Goal: Information Seeking & Learning: Learn about a topic

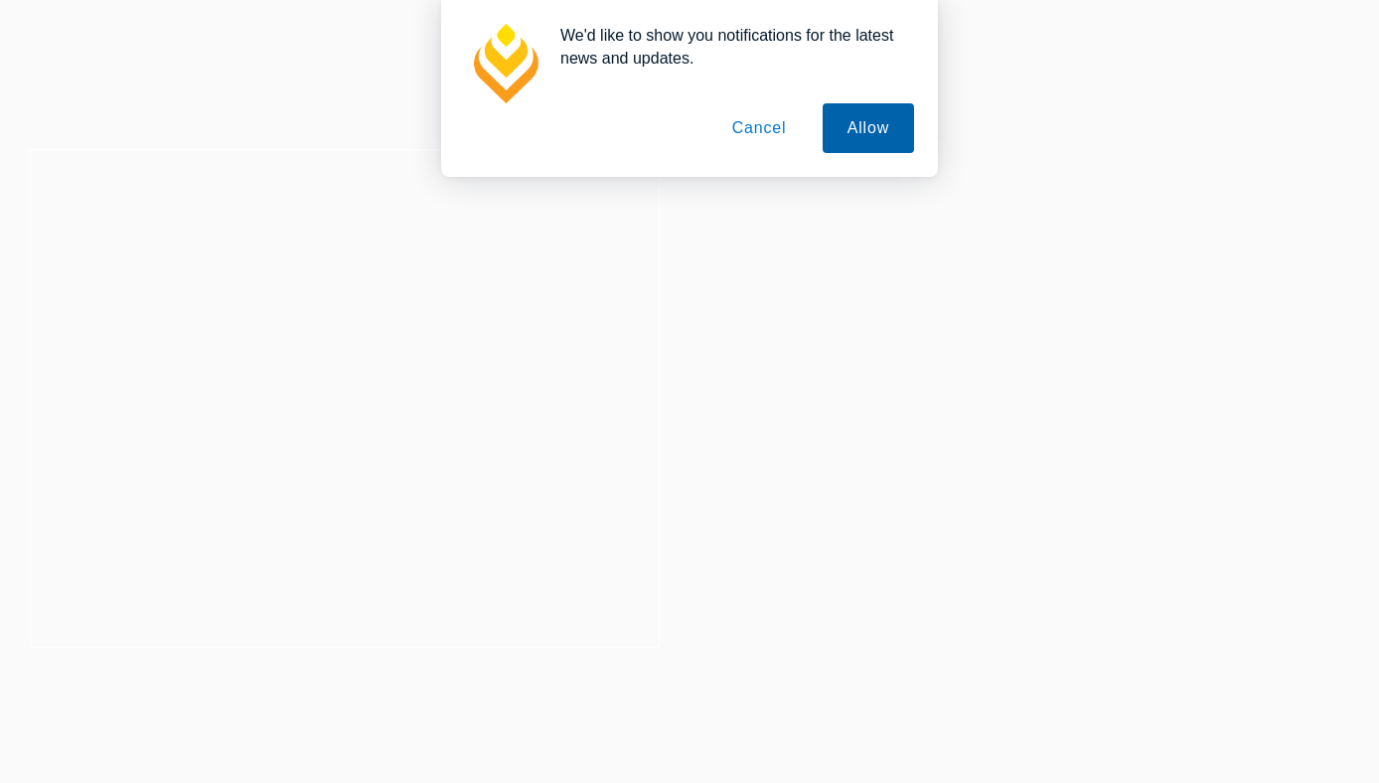
scroll to position [32, 0]
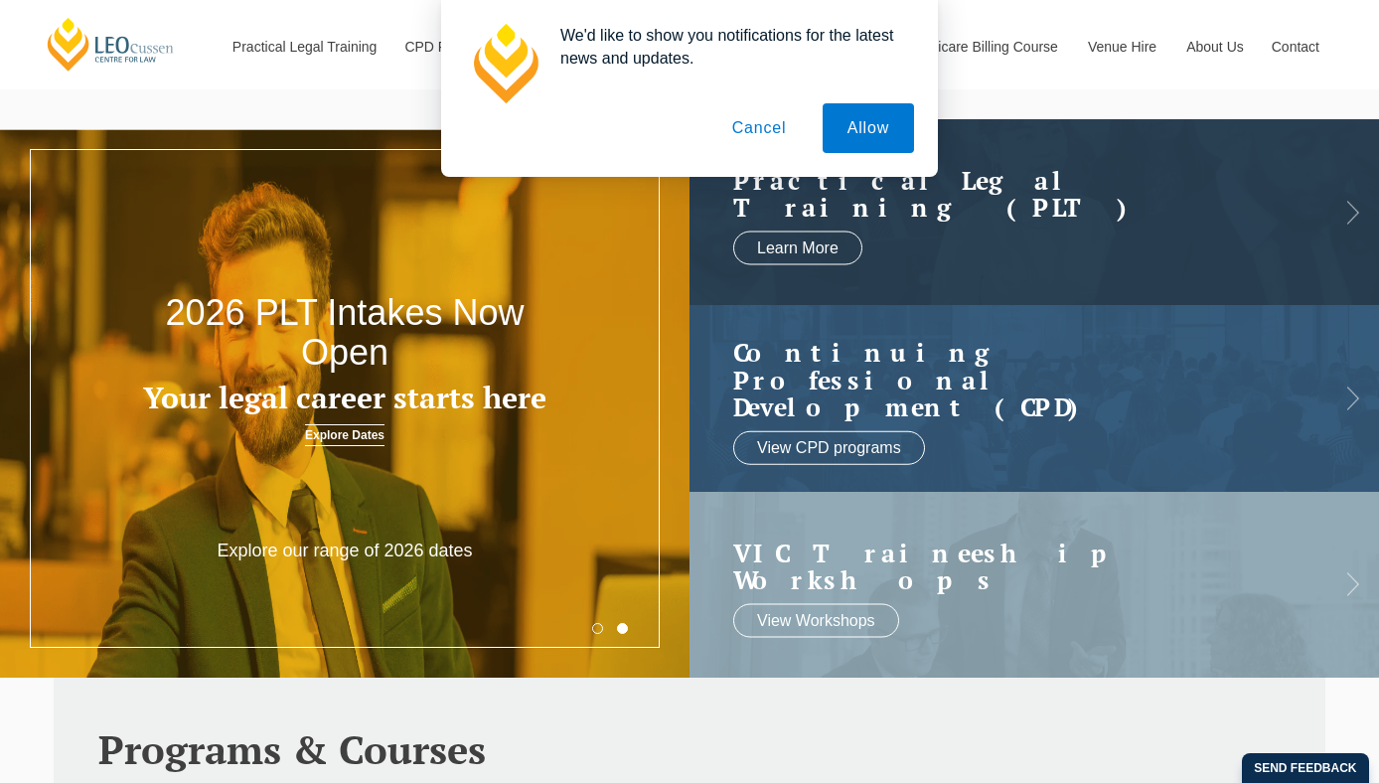
click at [774, 122] on button "Cancel" at bounding box center [759, 128] width 104 height 50
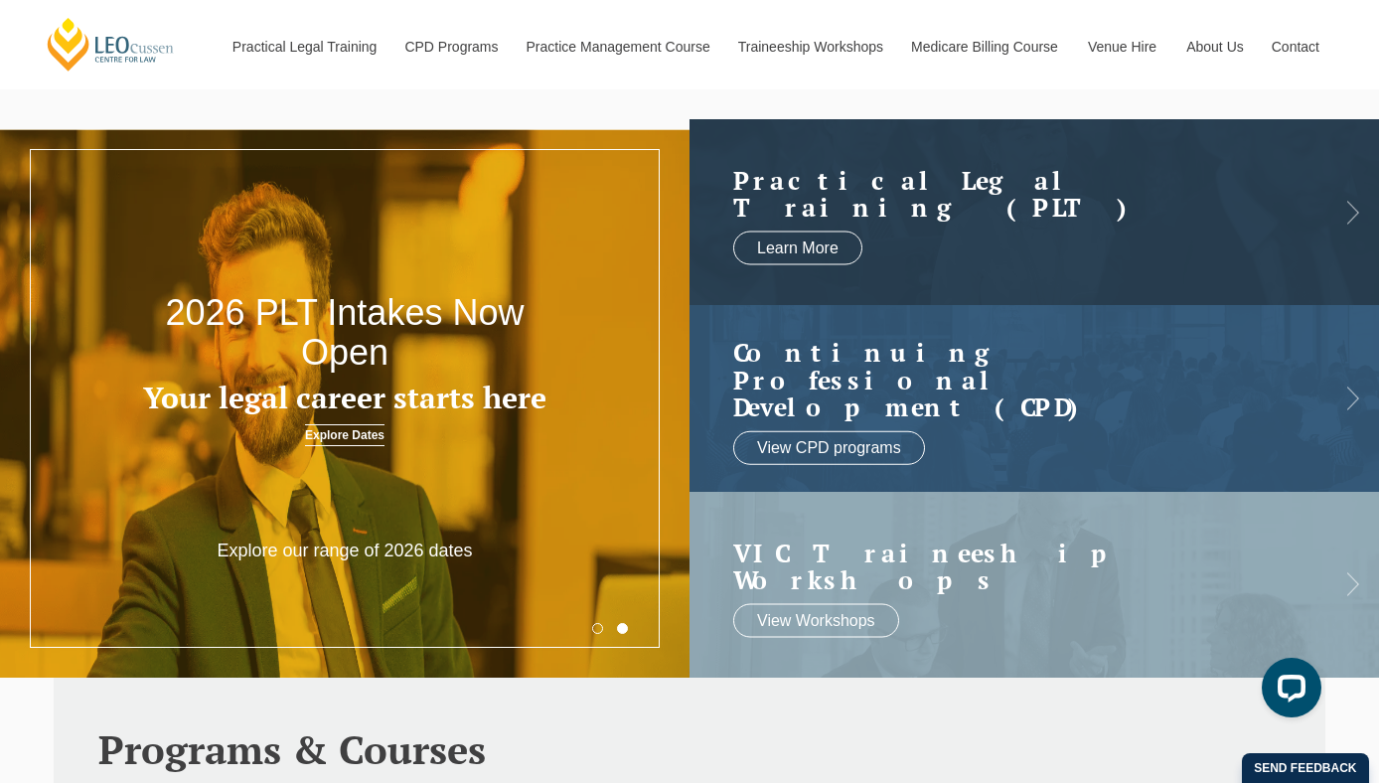
scroll to position [0, 0]
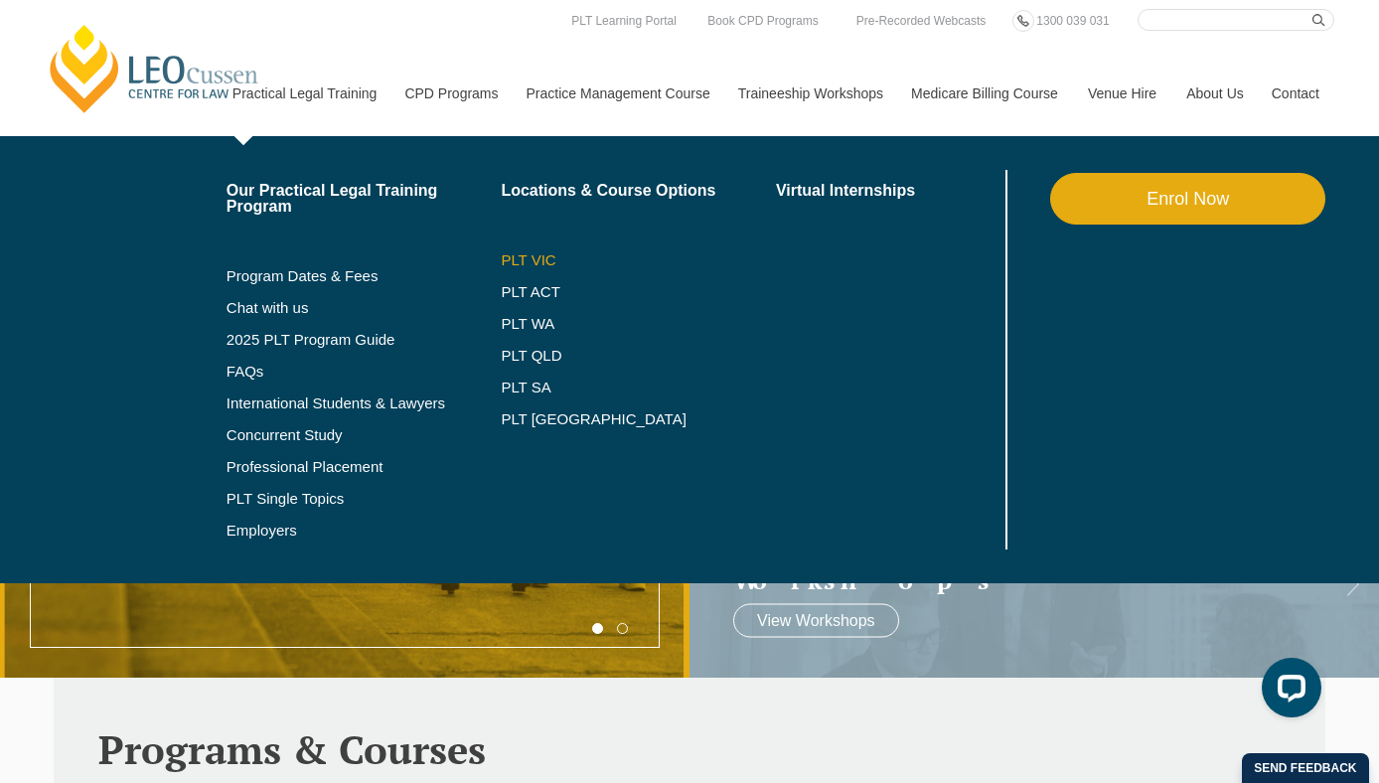
click at [523, 263] on link "PLT VIC" at bounding box center [638, 260] width 275 height 16
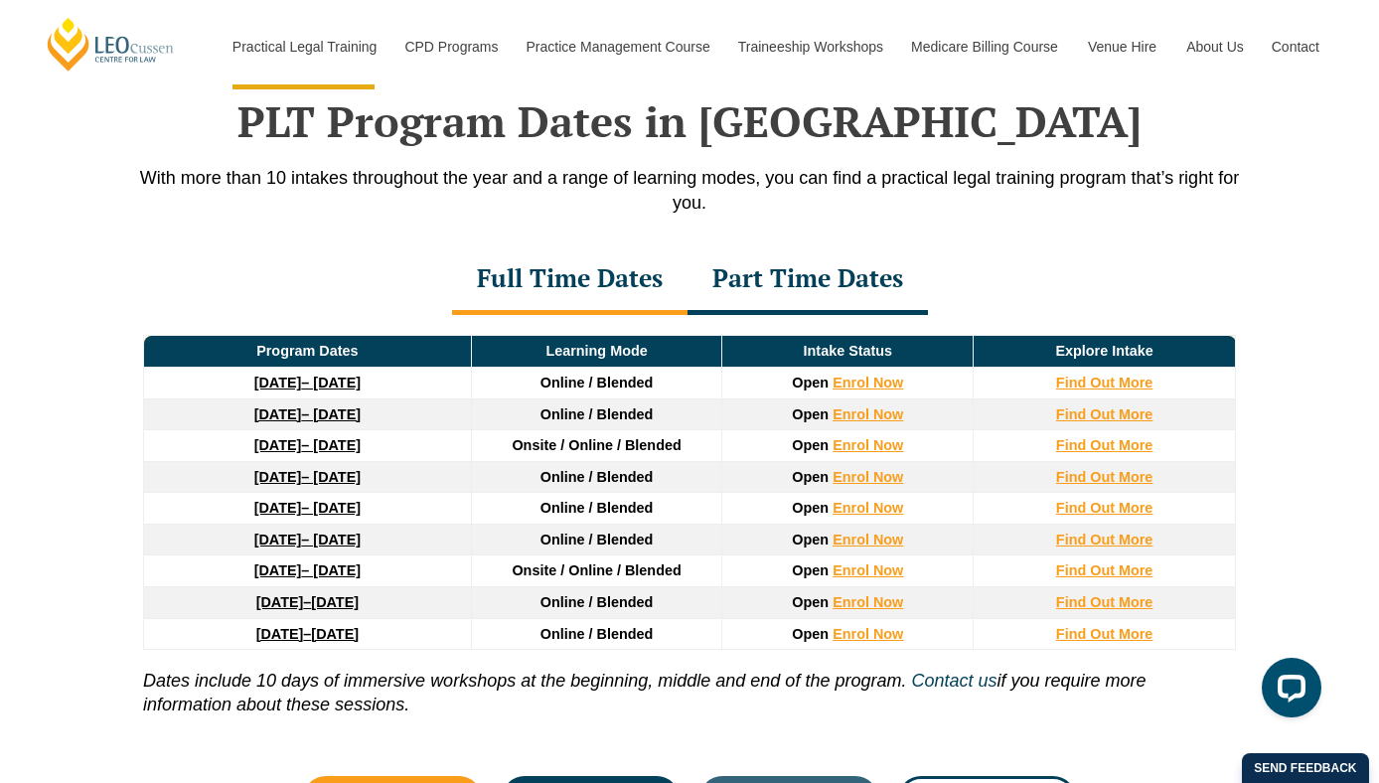
scroll to position [2598, 0]
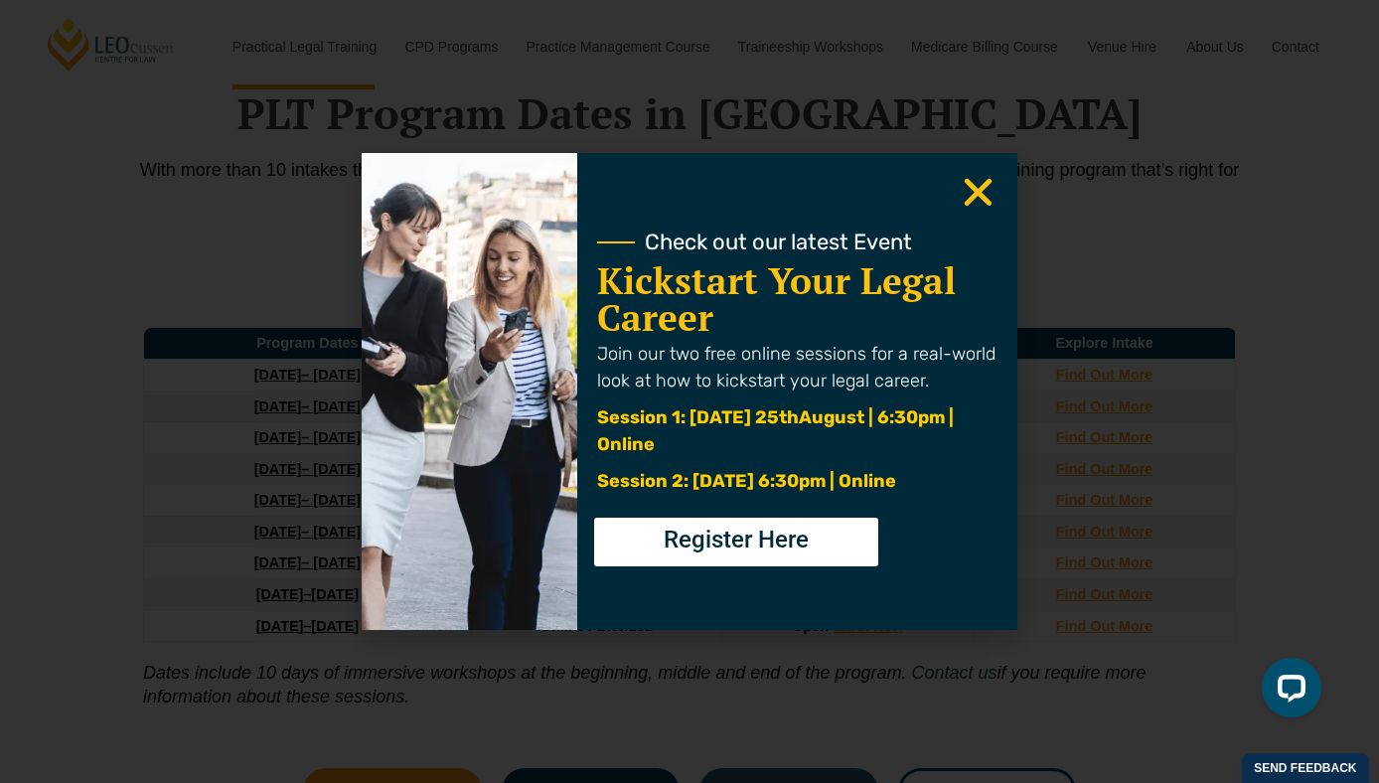
click at [972, 195] on use "Close" at bounding box center [979, 193] width 28 height 28
click at [985, 188] on icon "Close" at bounding box center [978, 192] width 39 height 39
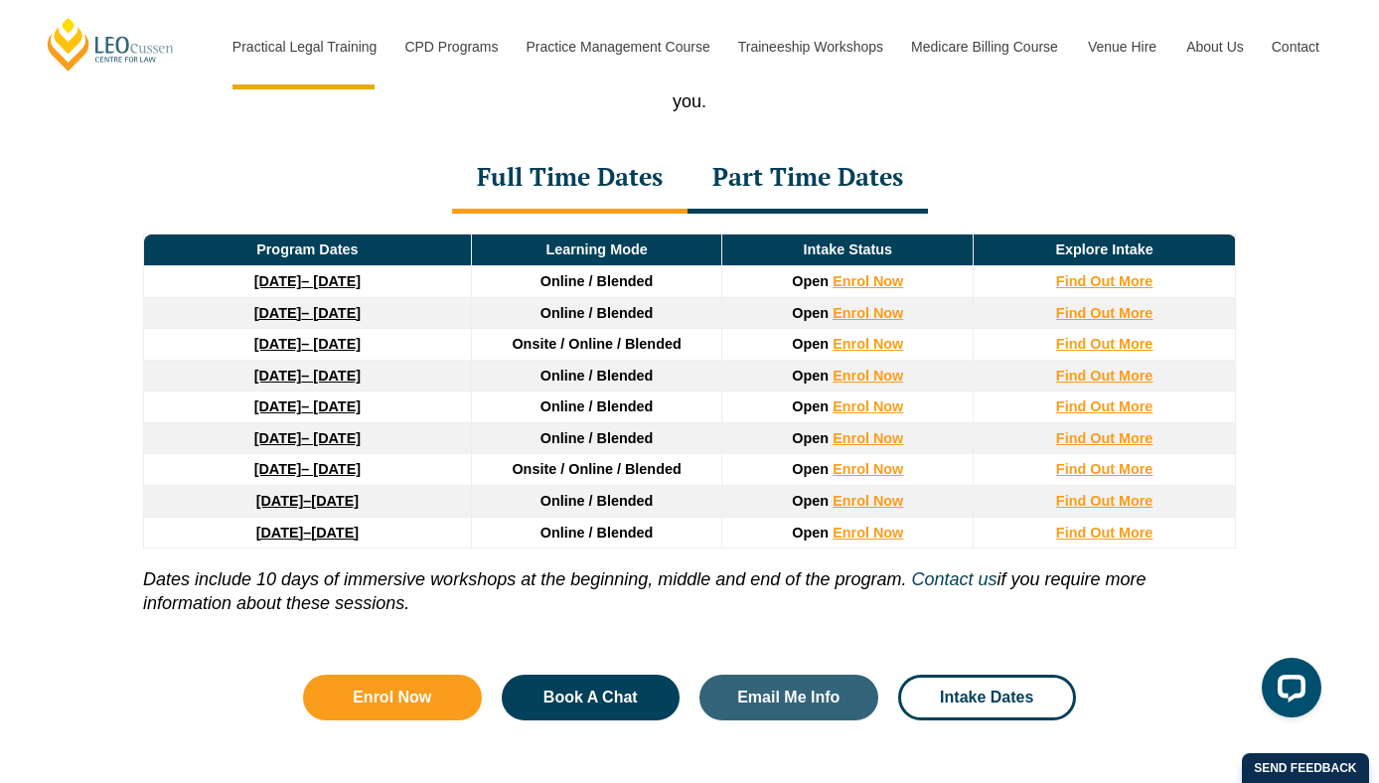
scroll to position [2693, 0]
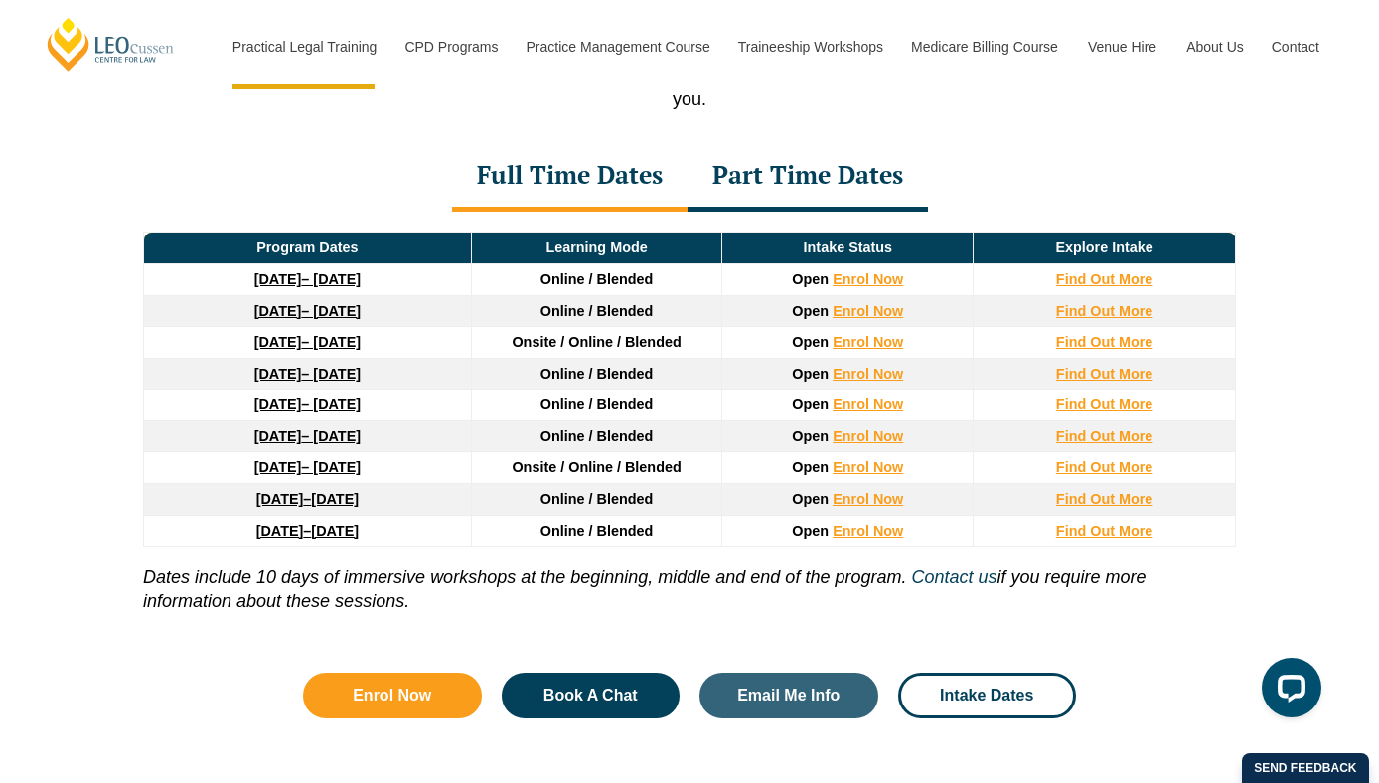
click at [740, 197] on div "Part Time Dates" at bounding box center [807, 177] width 240 height 70
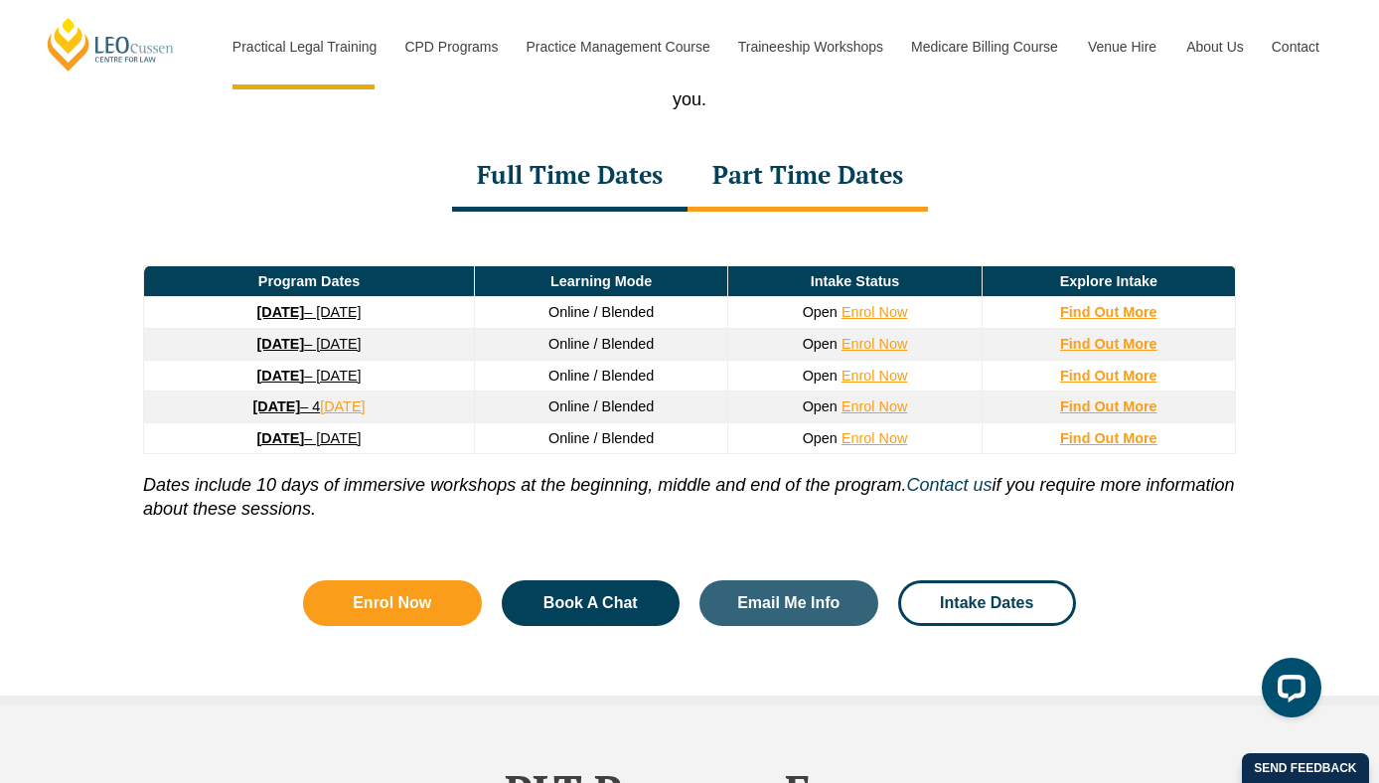
click at [547, 193] on div "Full Time Dates" at bounding box center [569, 177] width 235 height 70
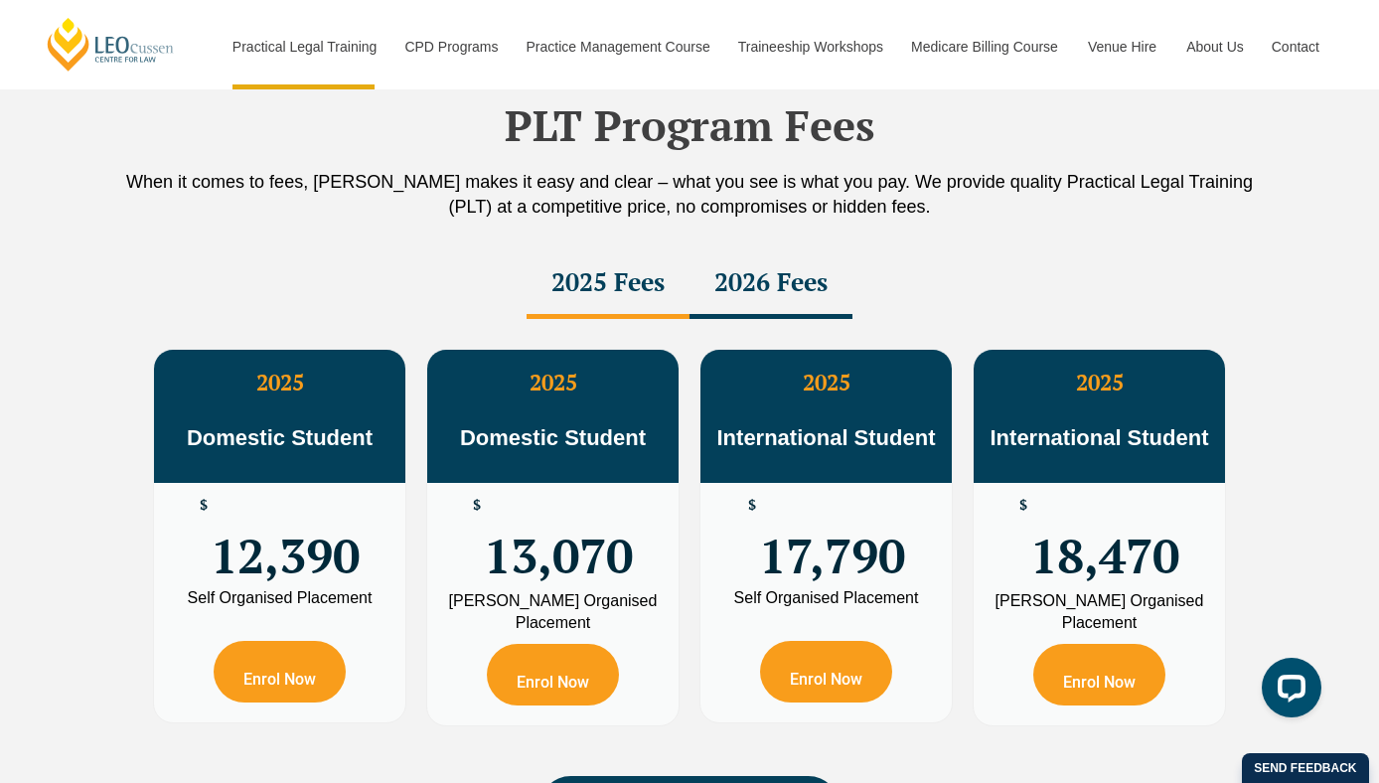
scroll to position [3448, 0]
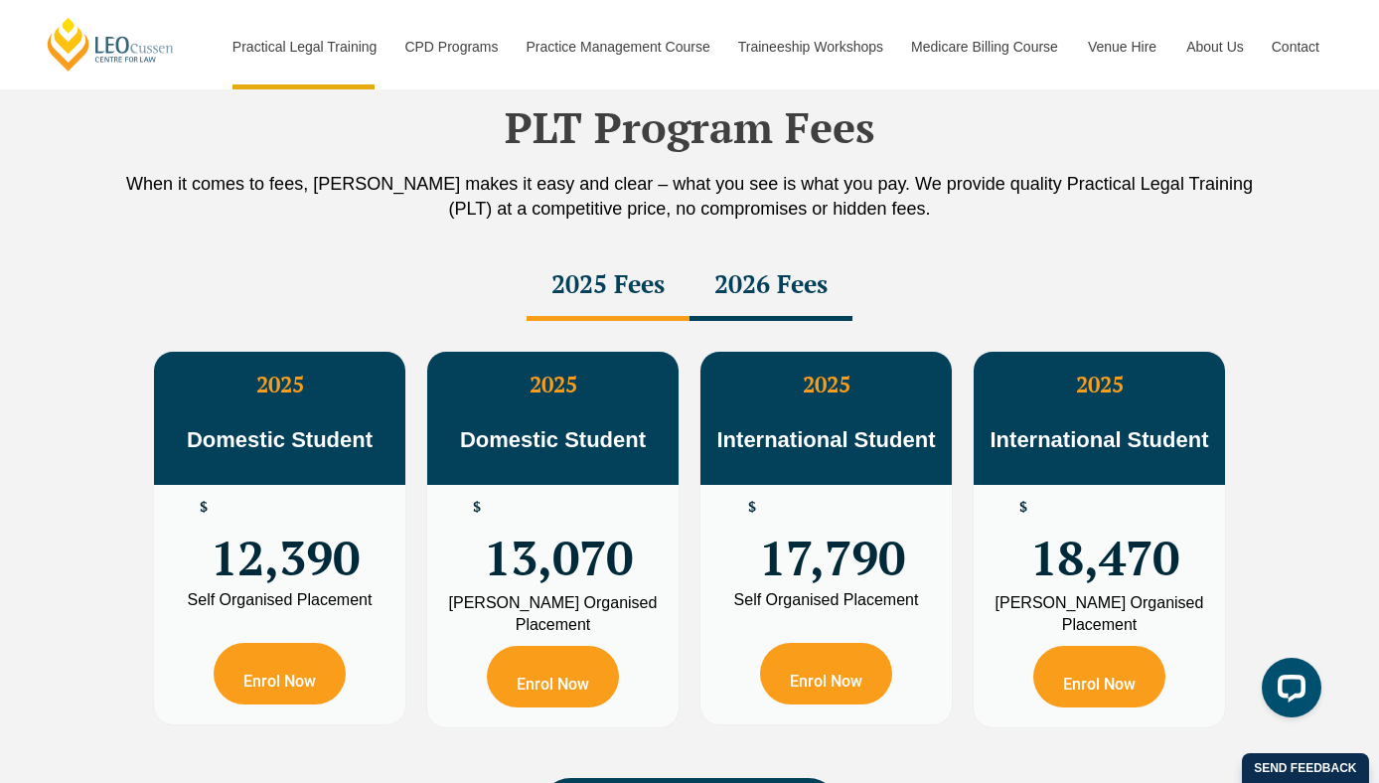
click at [799, 295] on div "2026 Fees" at bounding box center [770, 286] width 163 height 70
click at [594, 285] on div "2025 Fees" at bounding box center [607, 286] width 163 height 70
click at [758, 282] on div "2026 Fees" at bounding box center [770, 286] width 163 height 70
click at [551, 274] on div "2025 Fees" at bounding box center [607, 286] width 163 height 70
click at [757, 287] on div "2026 Fees" at bounding box center [770, 286] width 163 height 70
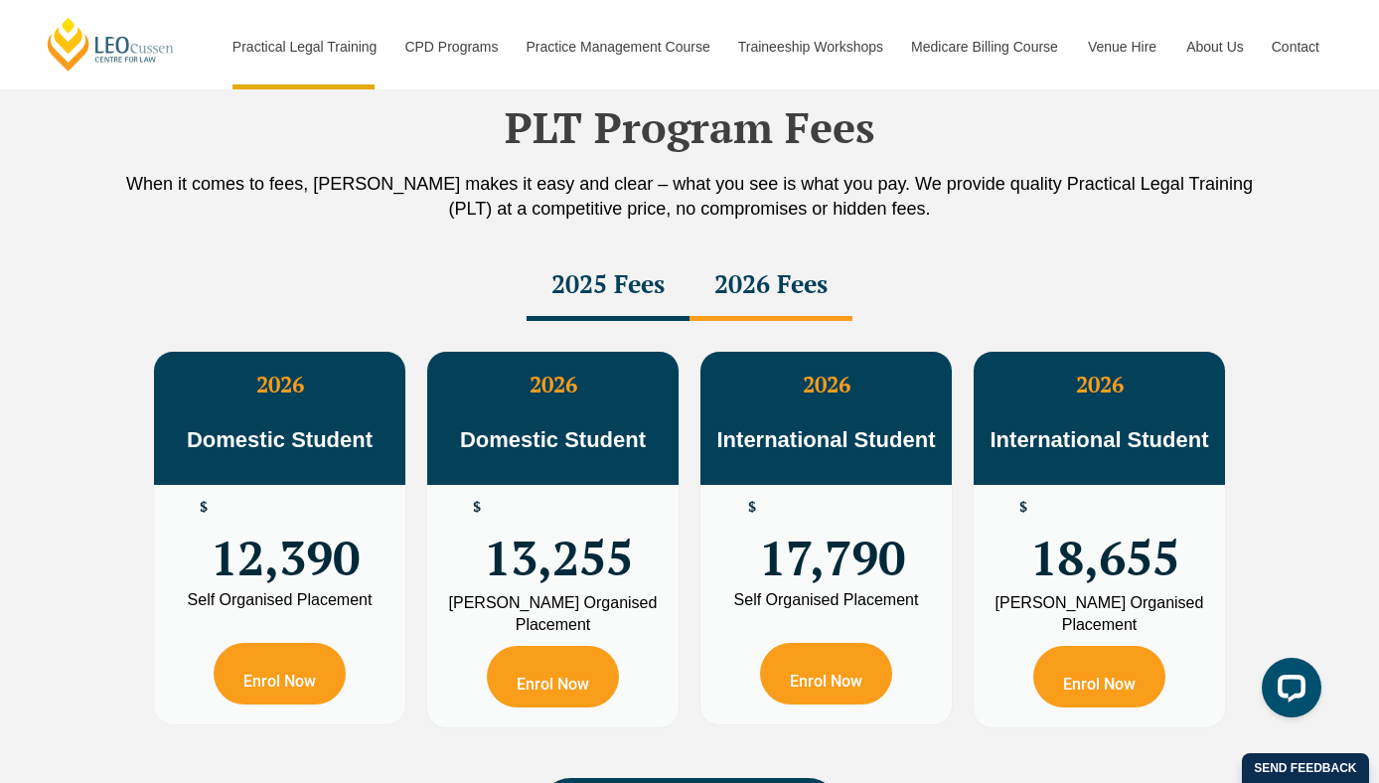
click at [610, 279] on div "2025 Fees" at bounding box center [607, 286] width 163 height 70
click at [777, 301] on div "2026 Fees" at bounding box center [770, 286] width 163 height 70
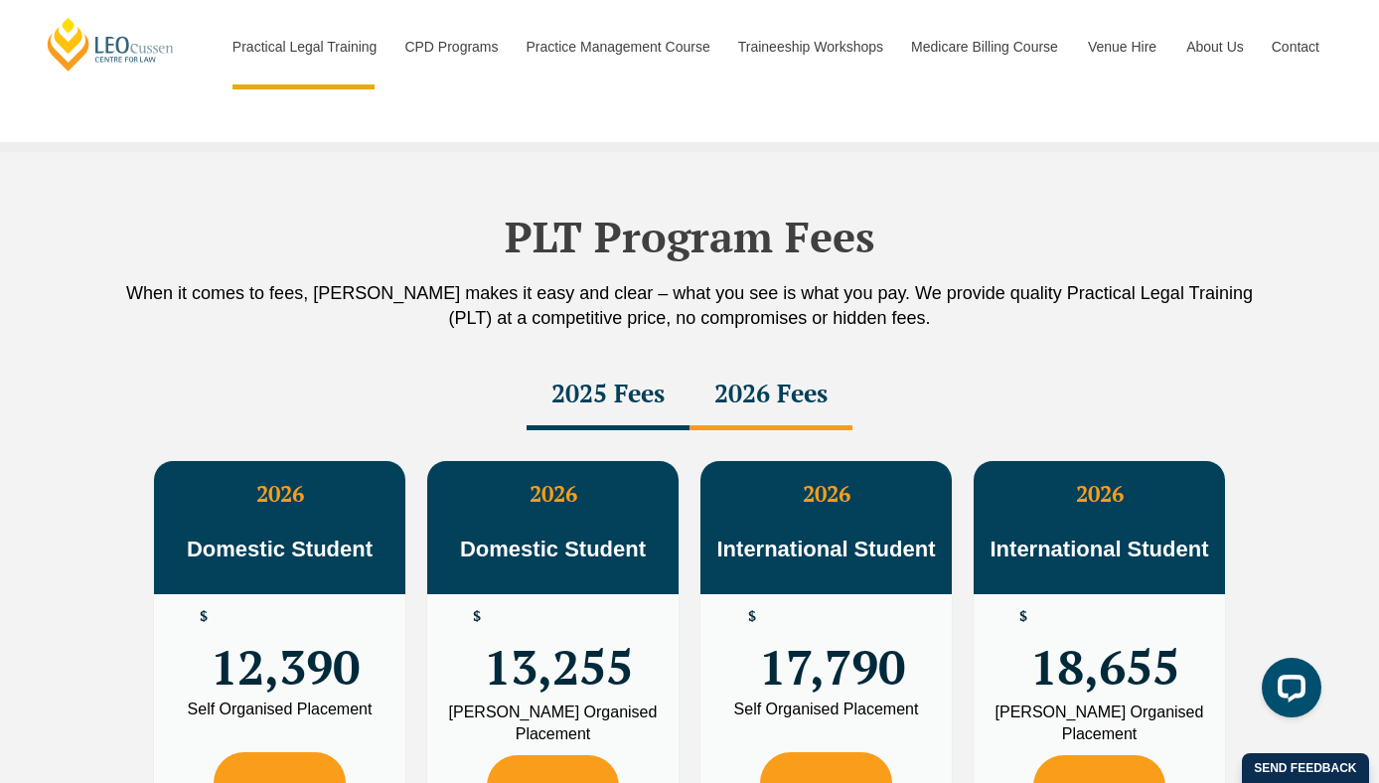
scroll to position [3354, 0]
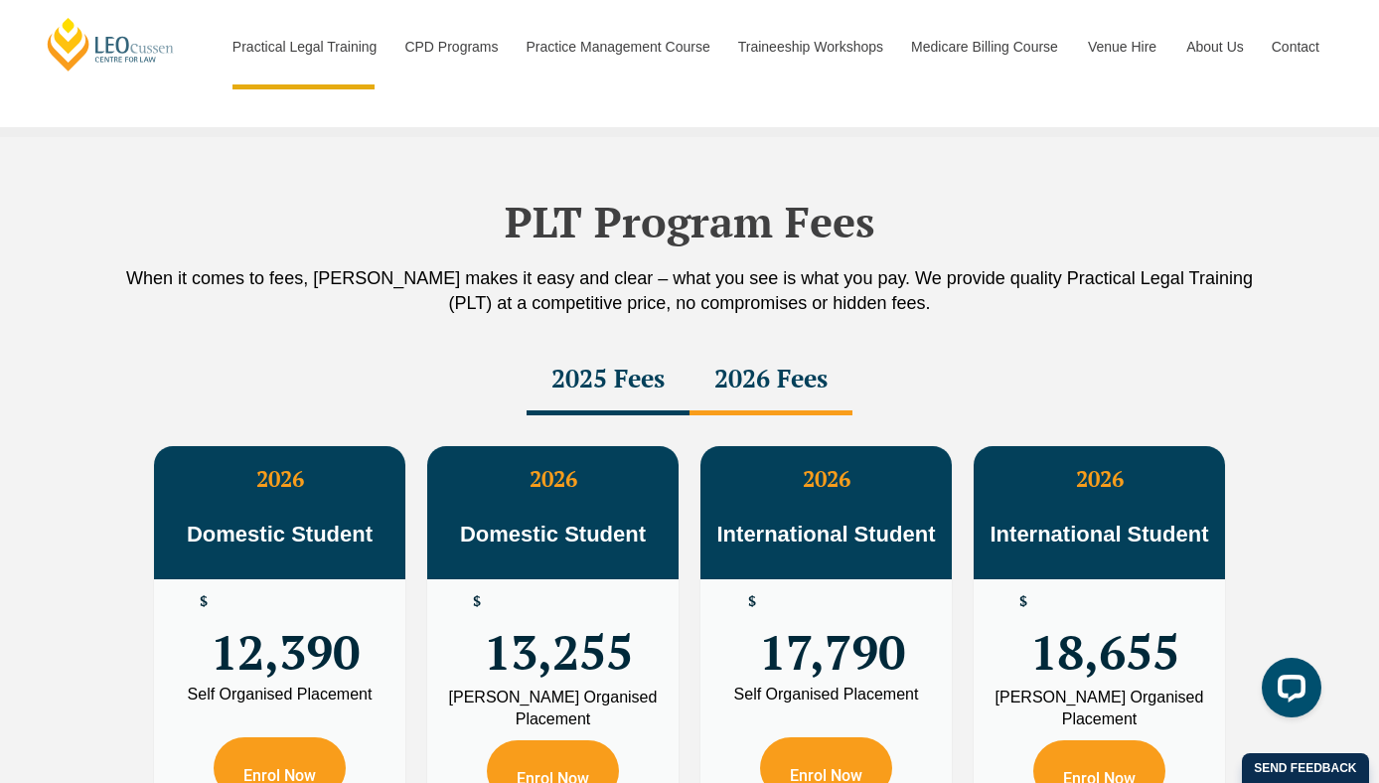
click at [624, 369] on div "2025 Fees" at bounding box center [607, 381] width 163 height 70
click at [767, 374] on div "2026 Fees" at bounding box center [770, 381] width 163 height 70
click at [602, 393] on div "2025 Fees" at bounding box center [607, 381] width 163 height 70
click at [753, 394] on div "2026 Fees" at bounding box center [770, 381] width 163 height 70
click at [638, 381] on div "2025 Fees" at bounding box center [607, 381] width 163 height 70
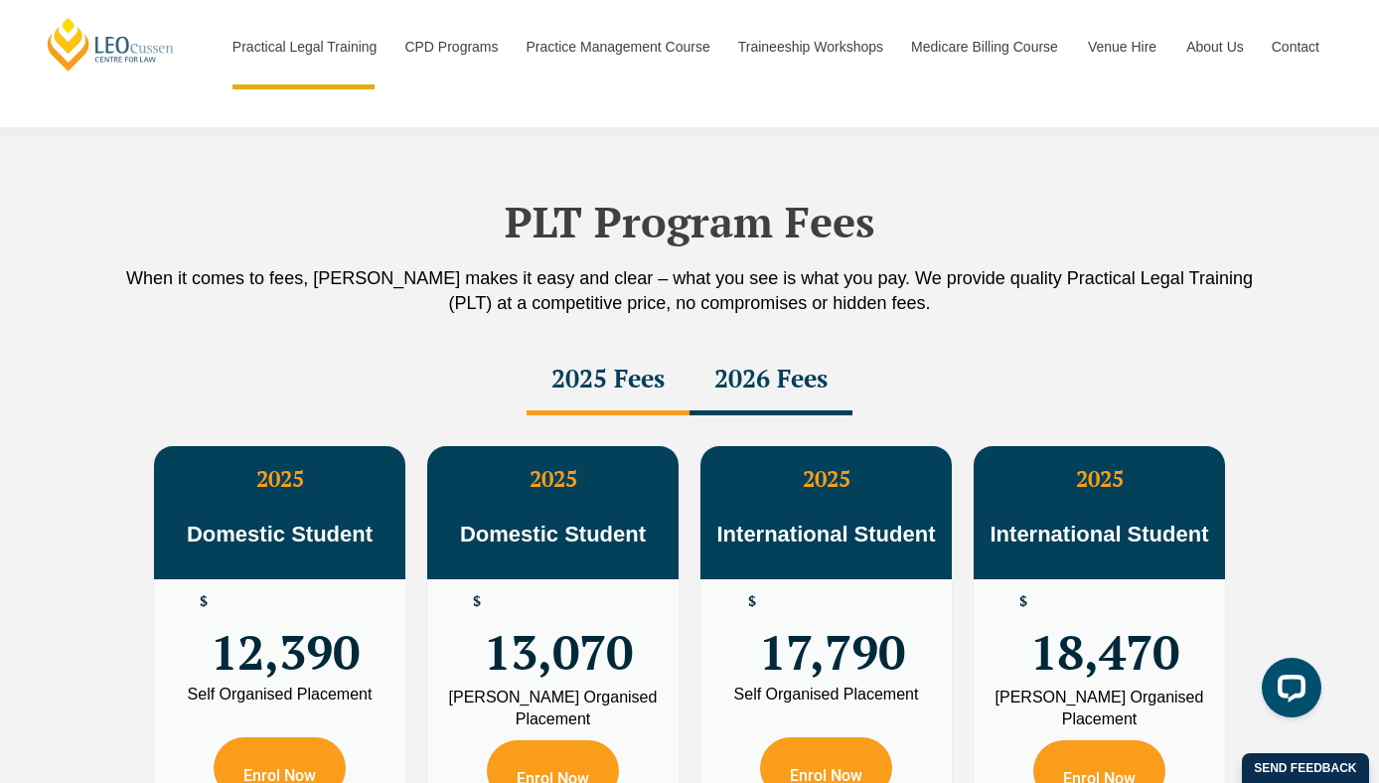
click at [794, 376] on div "2026 Fees" at bounding box center [770, 381] width 163 height 70
click at [631, 374] on div "2025 Fees" at bounding box center [607, 381] width 163 height 70
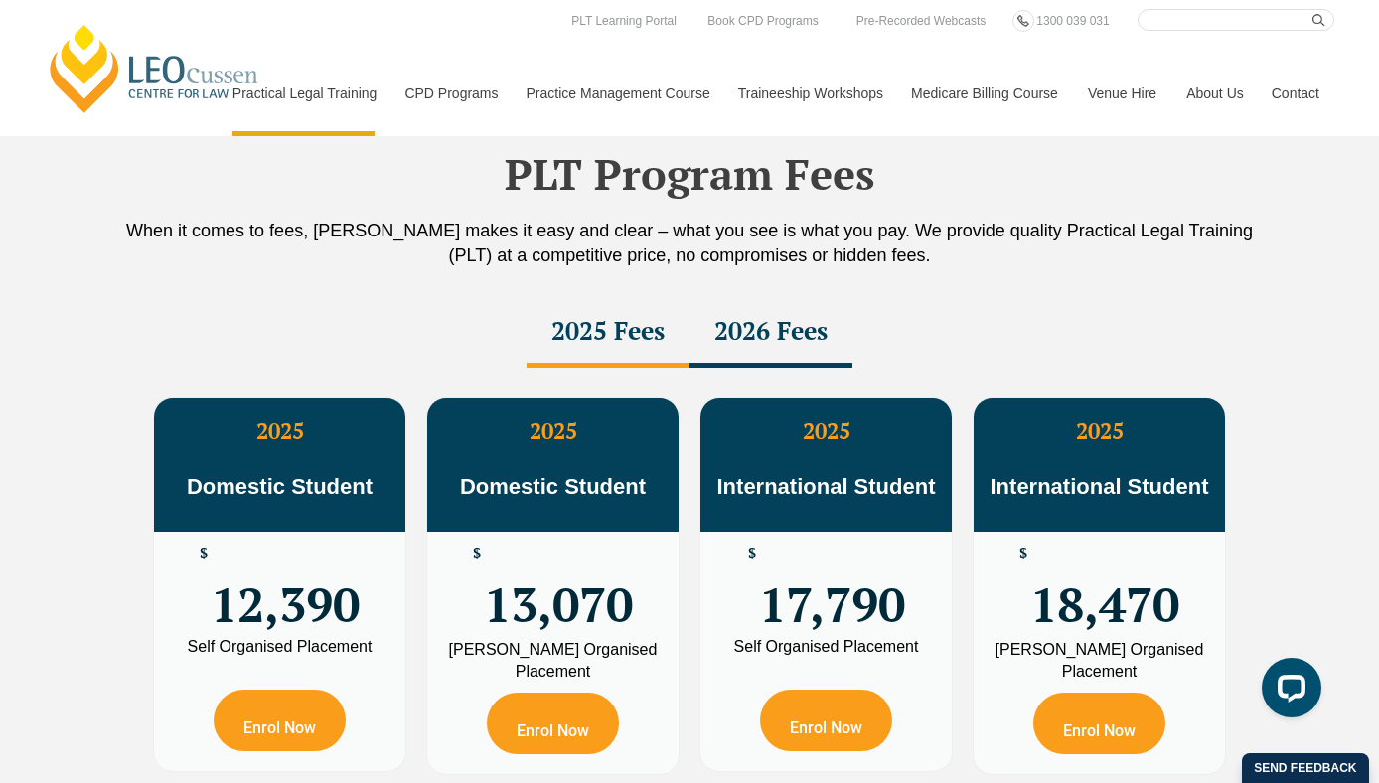
scroll to position [3397, 0]
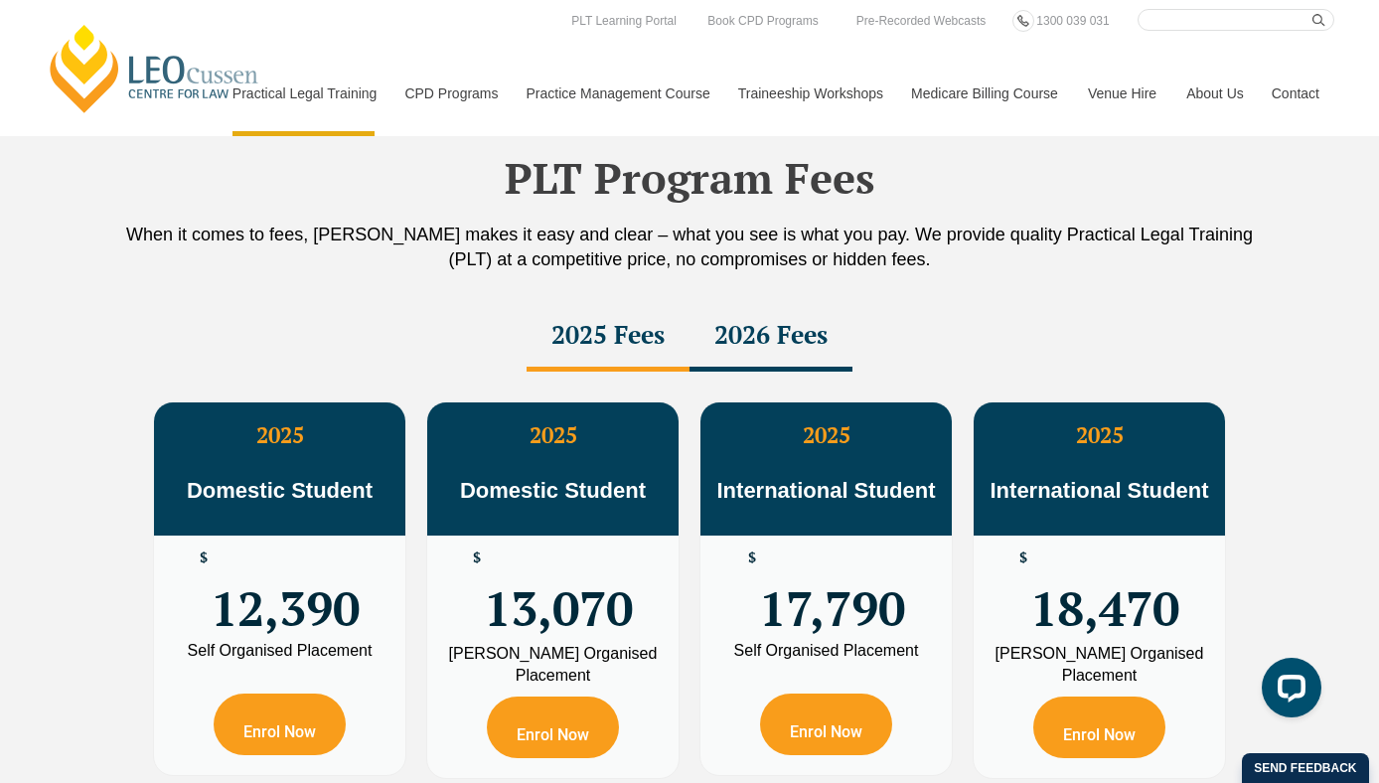
click at [790, 330] on div "2026 Fees" at bounding box center [770, 337] width 163 height 70
click at [604, 355] on div "2025 Fees" at bounding box center [607, 337] width 163 height 70
click at [727, 339] on div "2026 Fees" at bounding box center [770, 337] width 163 height 70
click at [638, 332] on div "2025 Fees" at bounding box center [607, 337] width 163 height 70
click at [735, 327] on div "2026 Fees" at bounding box center [770, 337] width 163 height 70
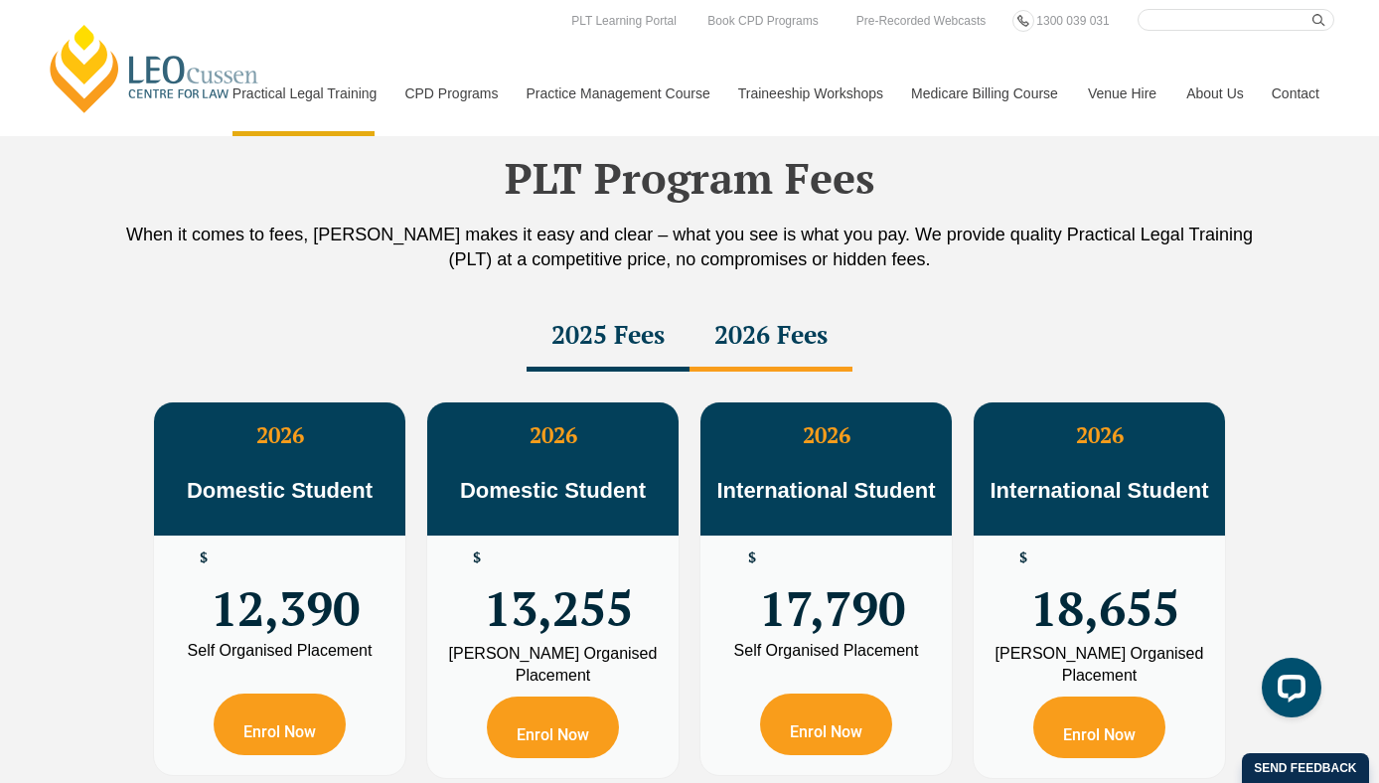
click at [622, 327] on div "2025 Fees" at bounding box center [607, 337] width 163 height 70
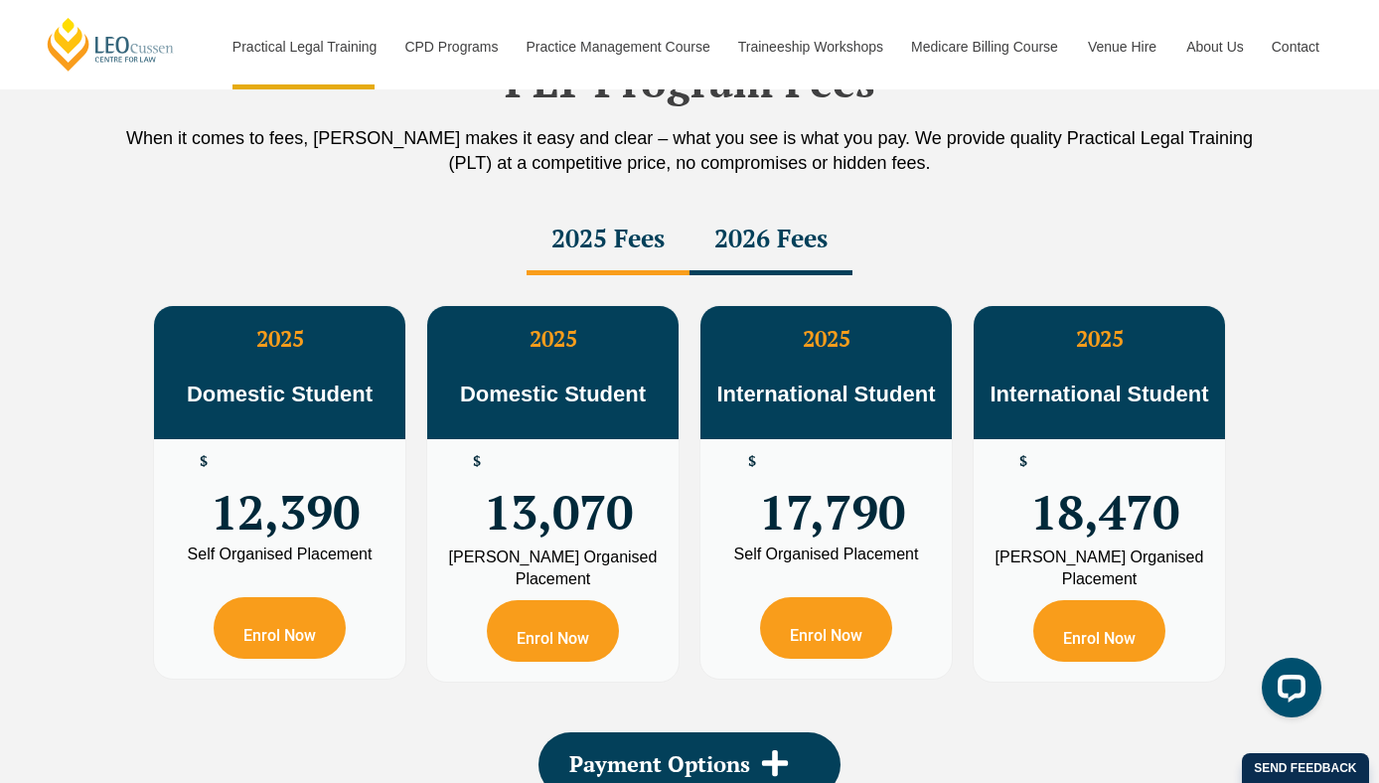
scroll to position [3491, 0]
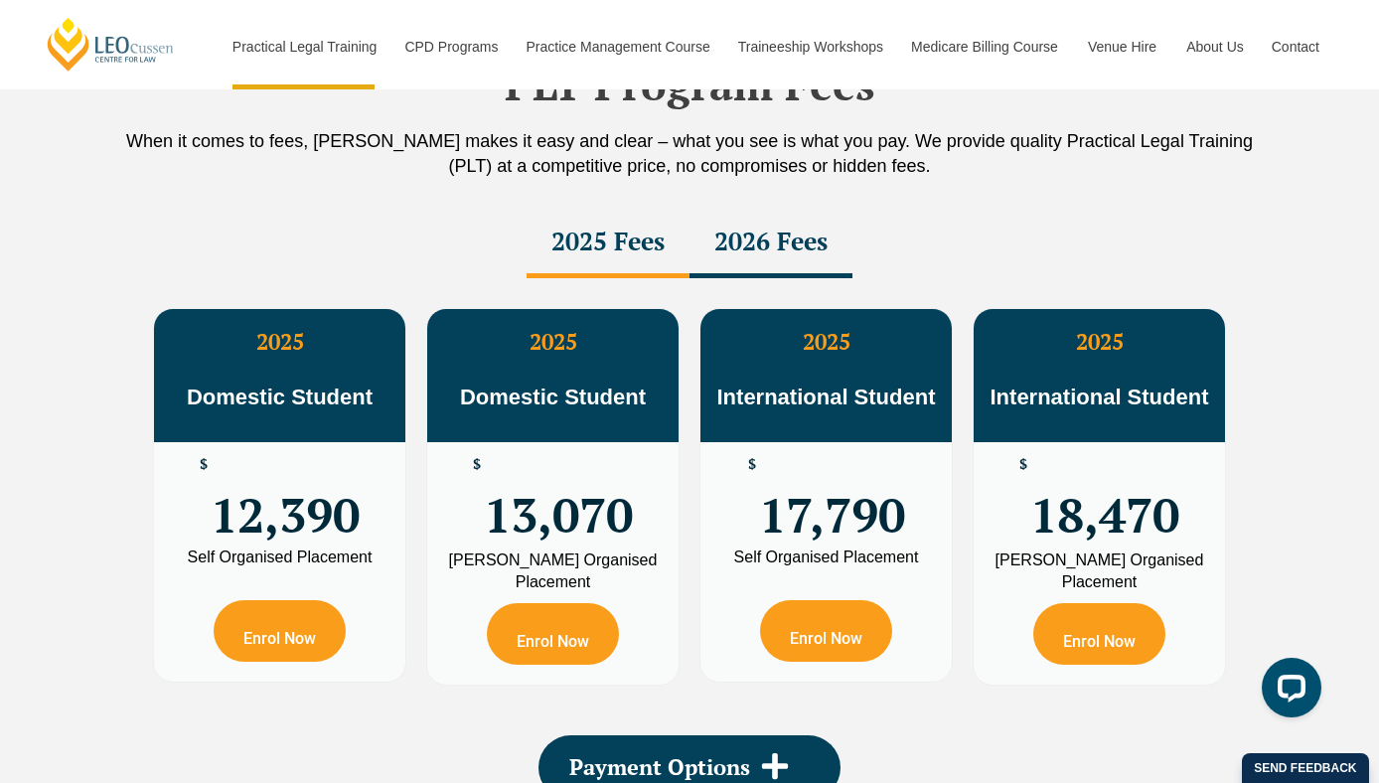
click at [715, 258] on div "2026 Fees" at bounding box center [770, 244] width 163 height 70
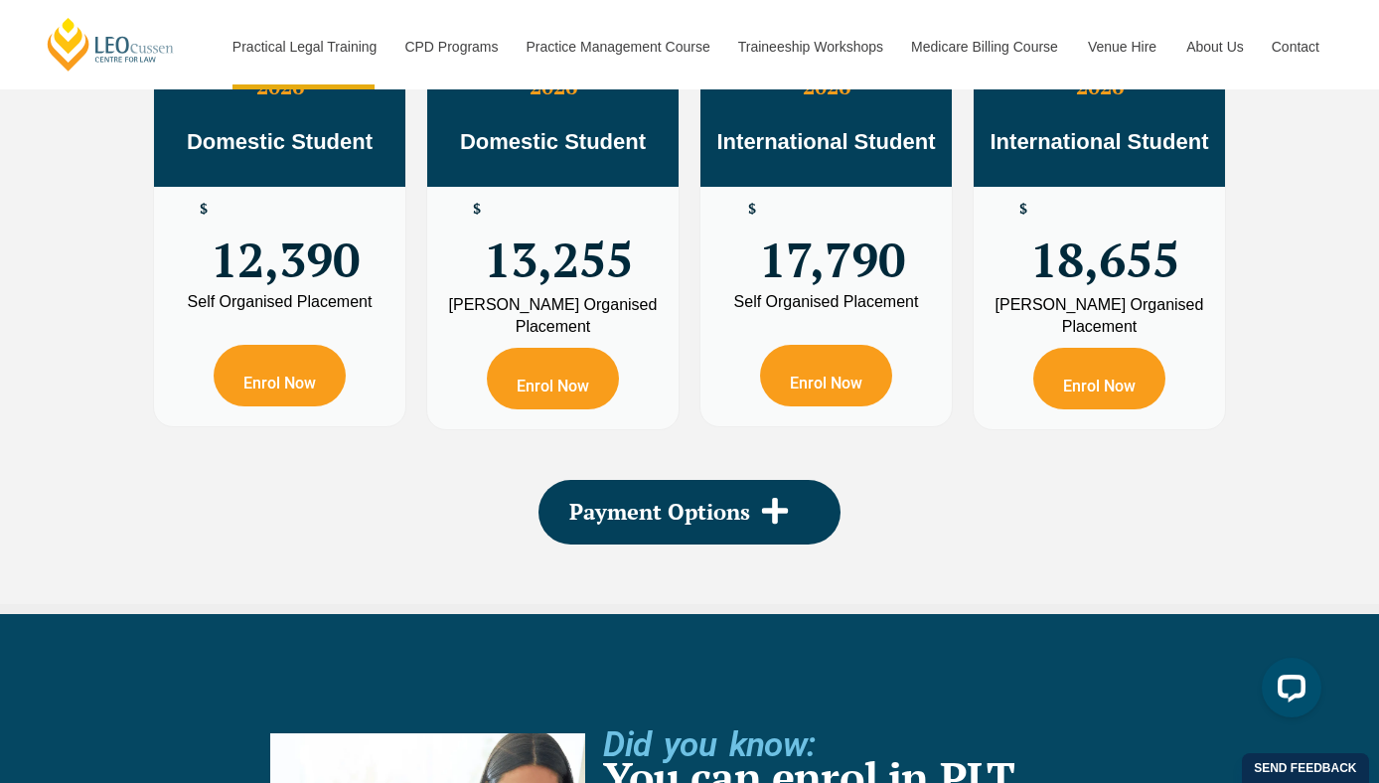
scroll to position [3863, 0]
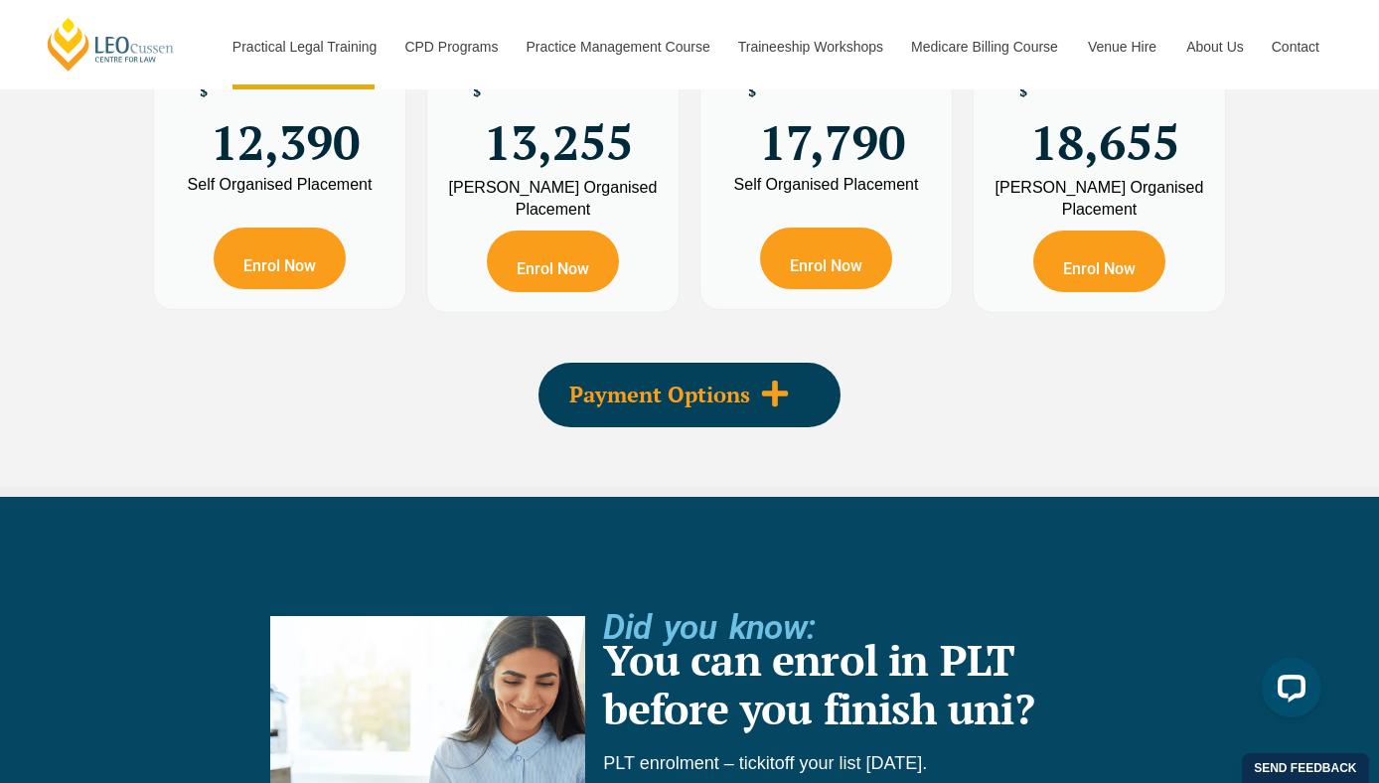
click at [722, 424] on div "Payment Options" at bounding box center [689, 395] width 302 height 65
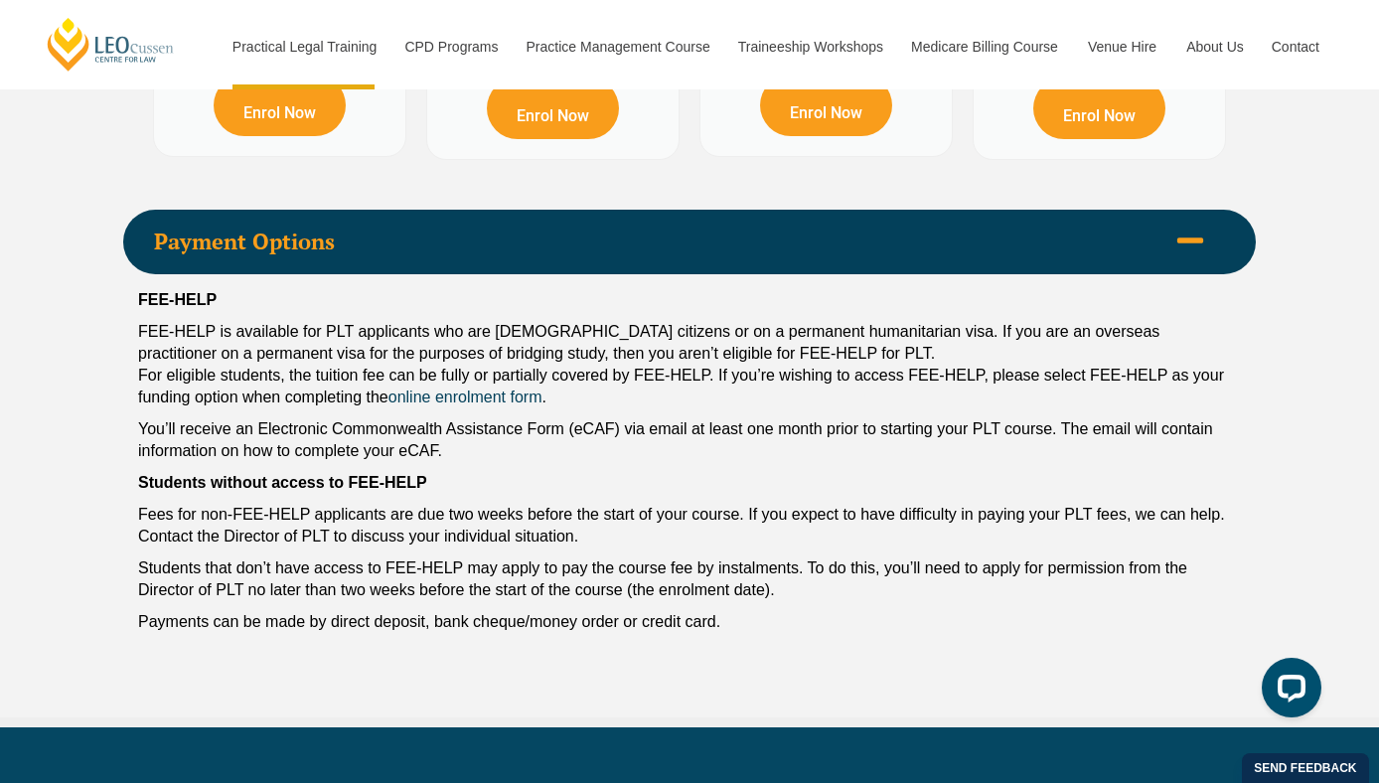
scroll to position [4024, 0]
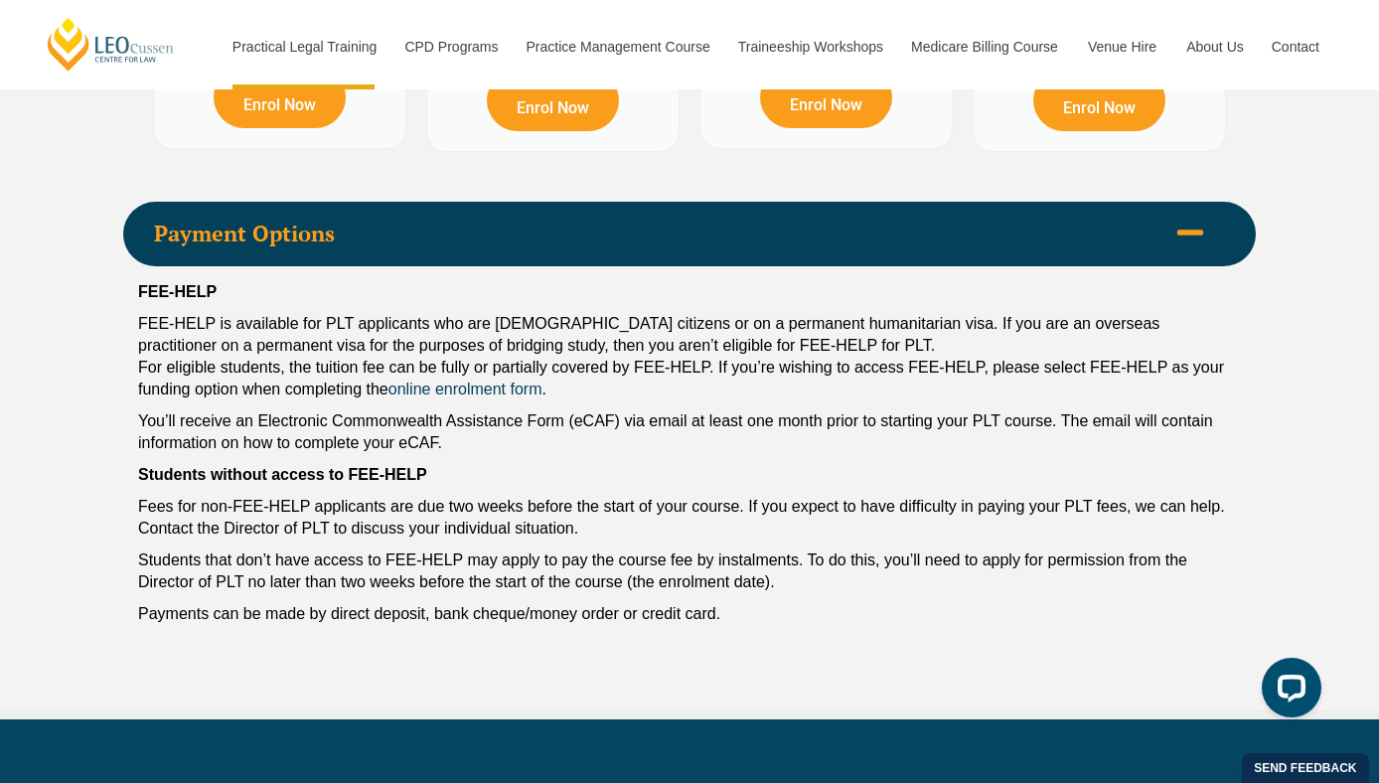
click at [784, 235] on span "Payment Options" at bounding box center [659, 234] width 1011 height 22
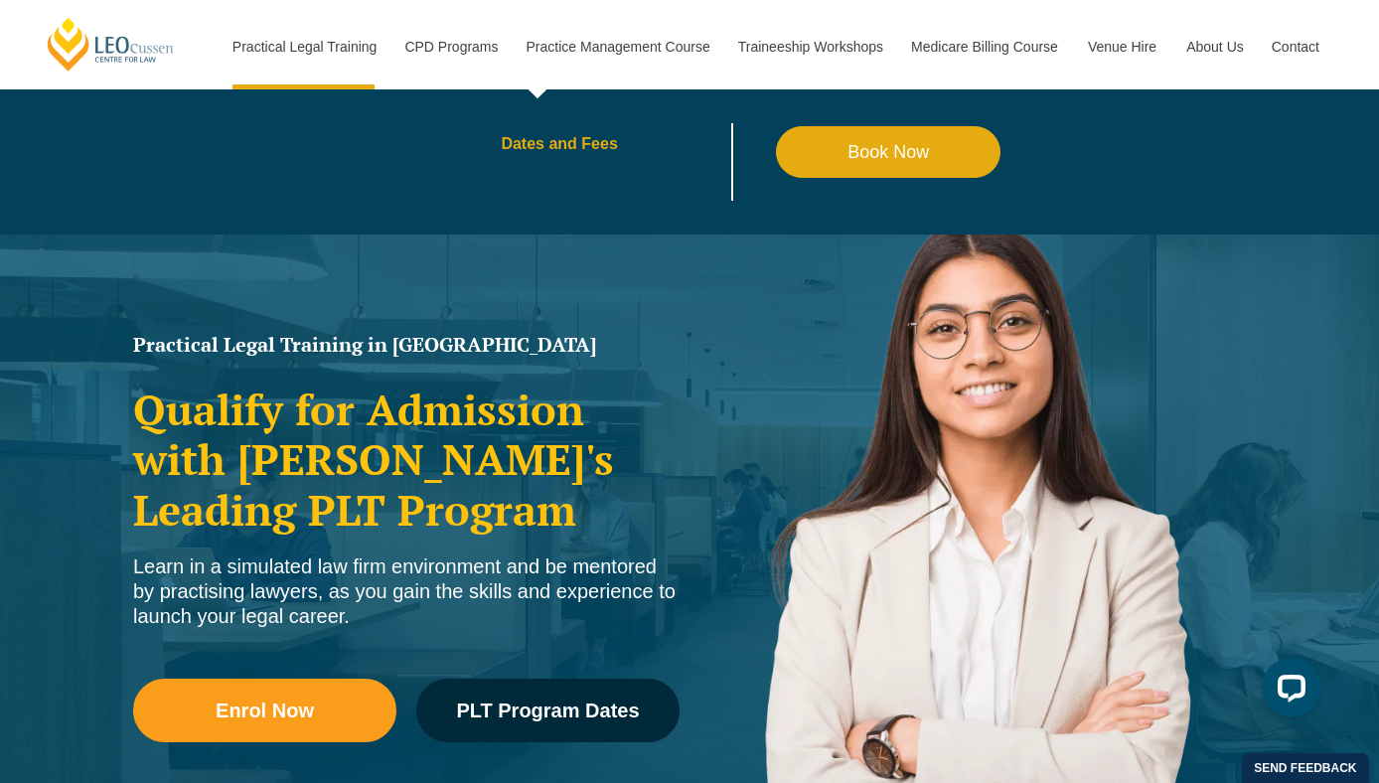
scroll to position [28, 0]
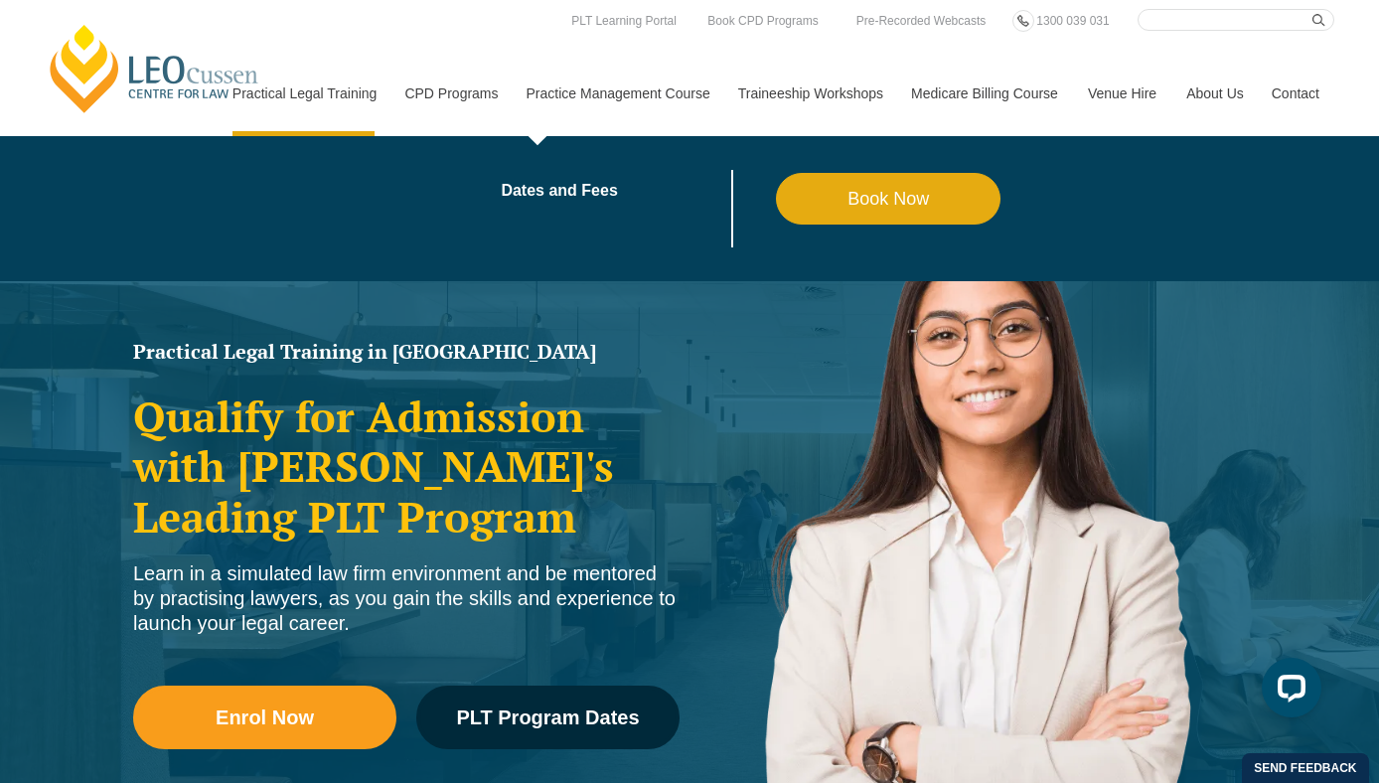
click at [476, 188] on link "blank" at bounding box center [363, 191] width 275 height 16
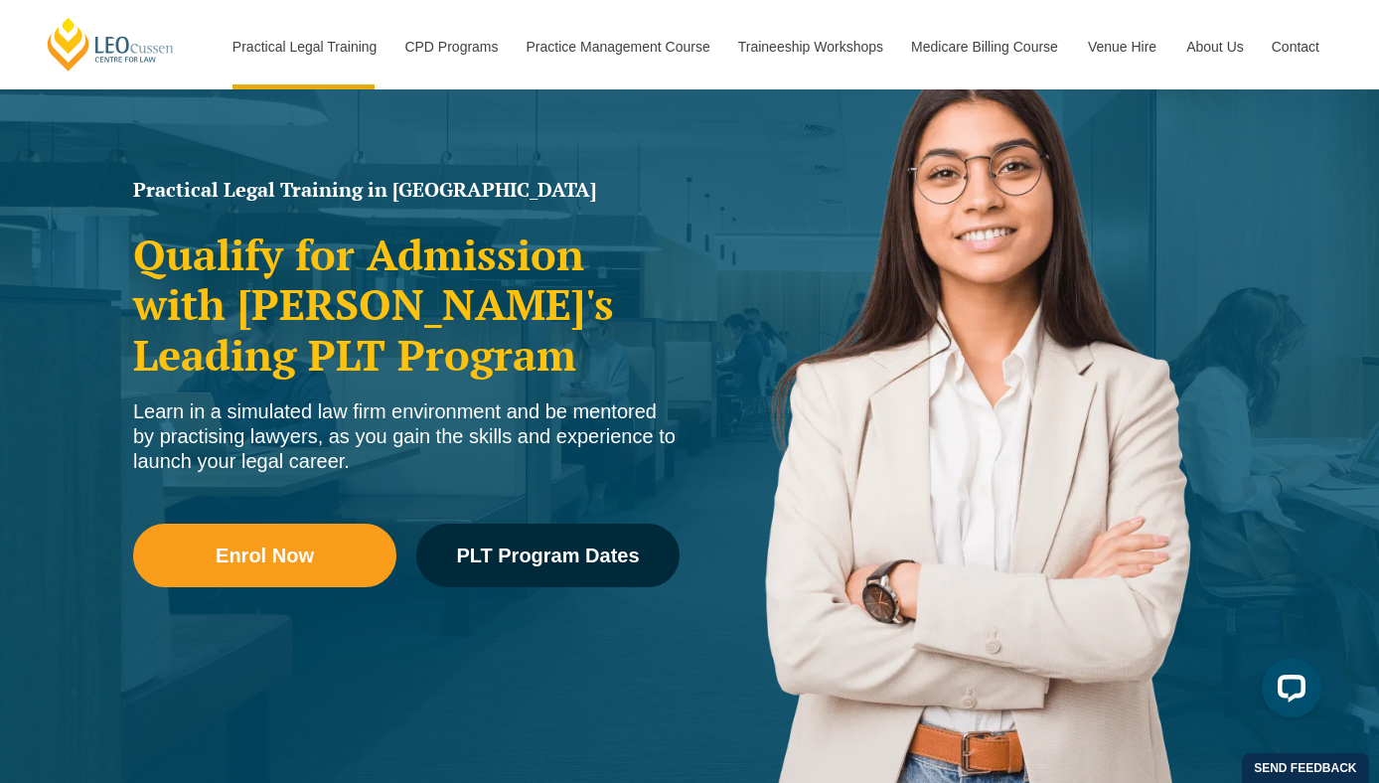
scroll to position [222, 0]
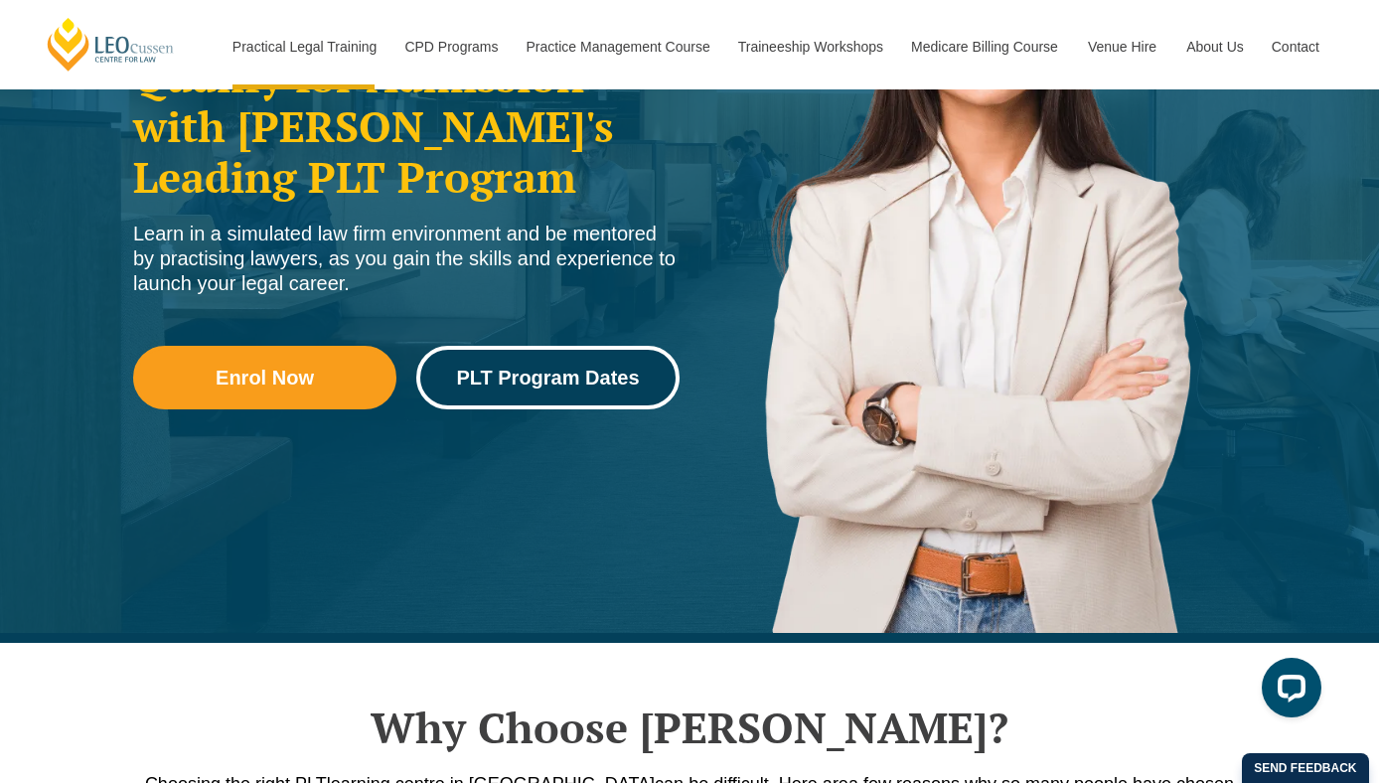
click at [475, 381] on span "PLT Program Dates" at bounding box center [547, 378] width 183 height 20
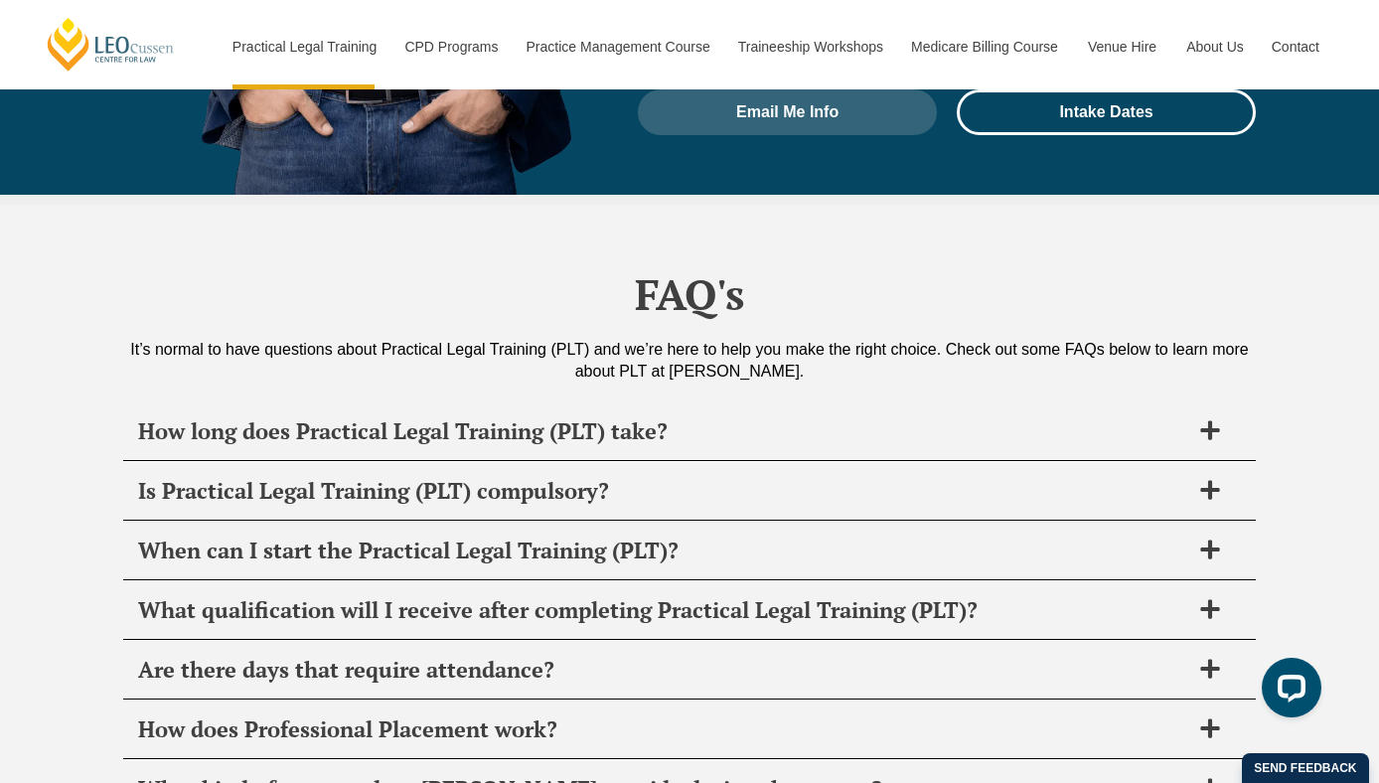
scroll to position [9336, 0]
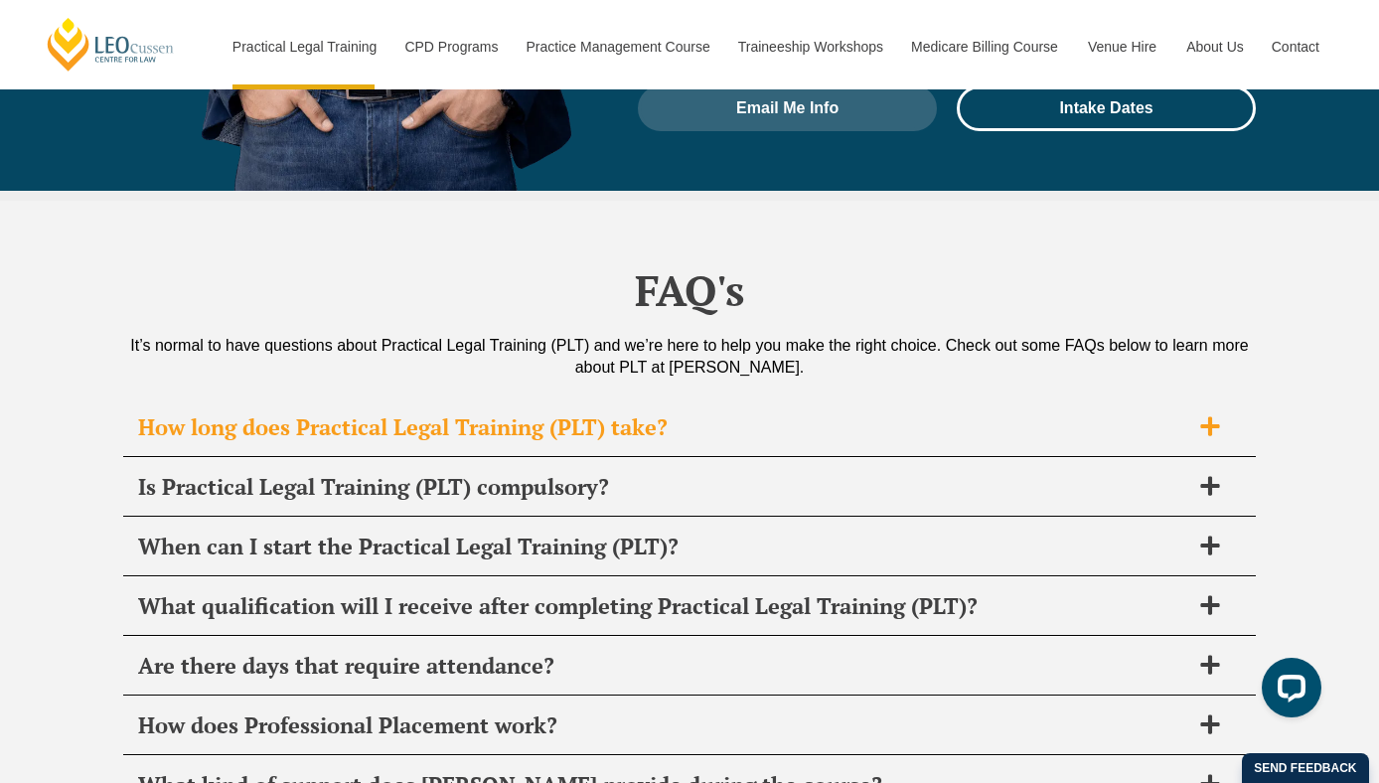
click at [718, 413] on span "How long does Practical Legal Training (PLT) take?" at bounding box center [663, 427] width 1051 height 28
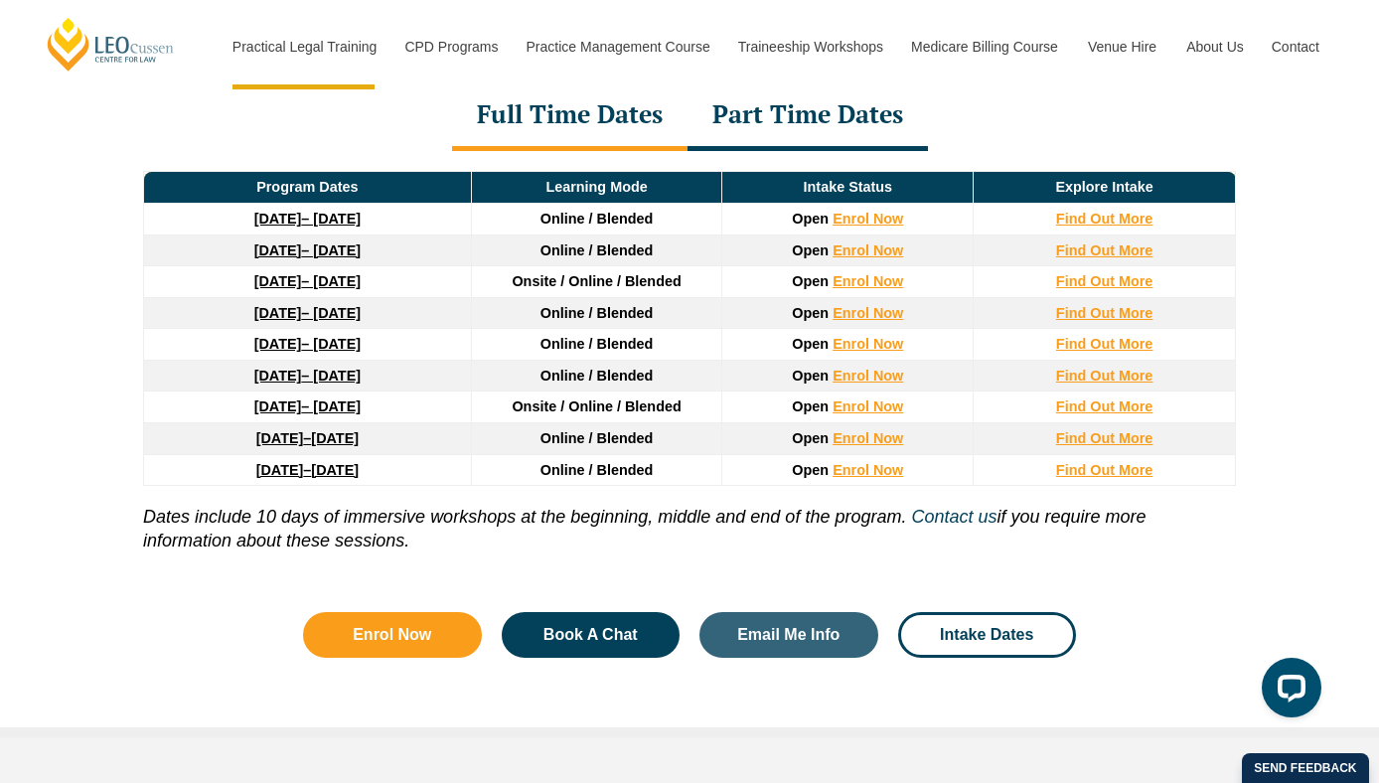
scroll to position [2747, 0]
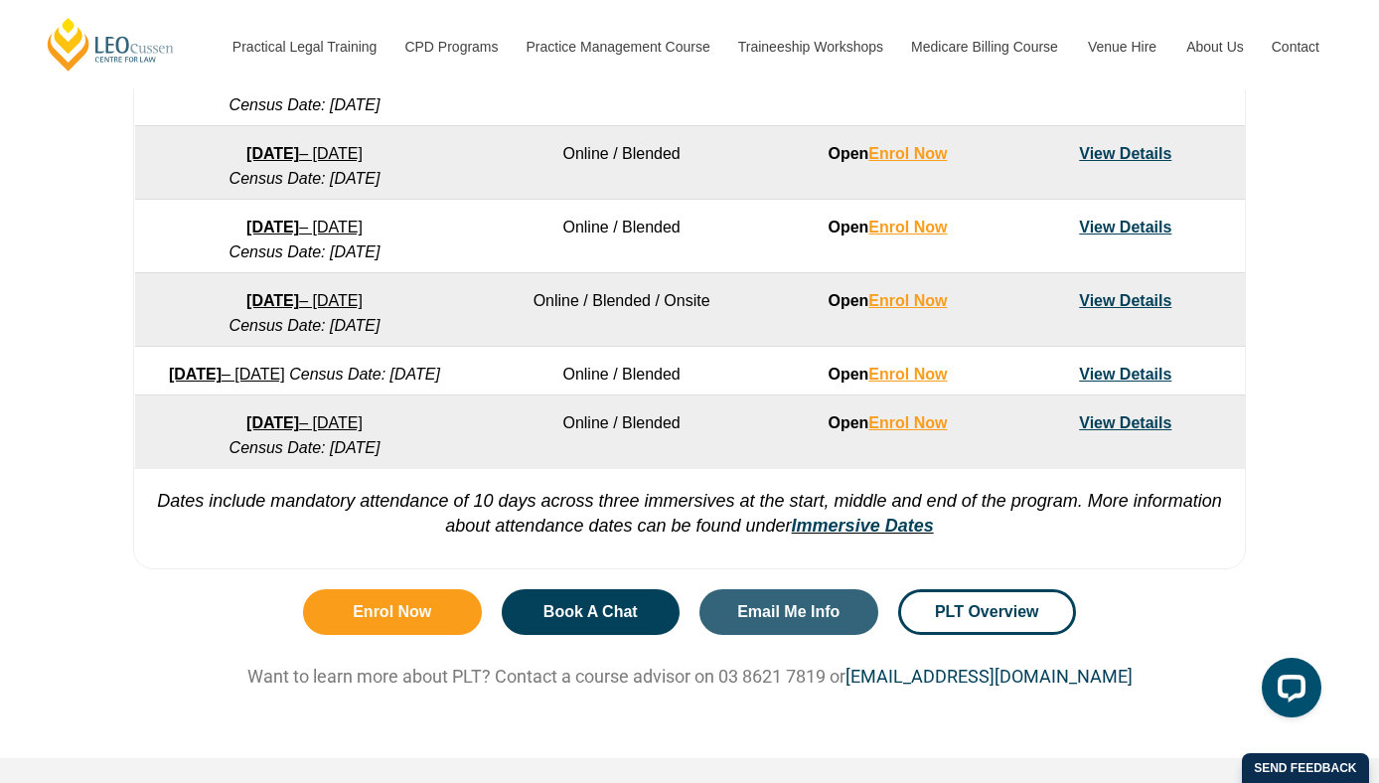
scroll to position [1381, 0]
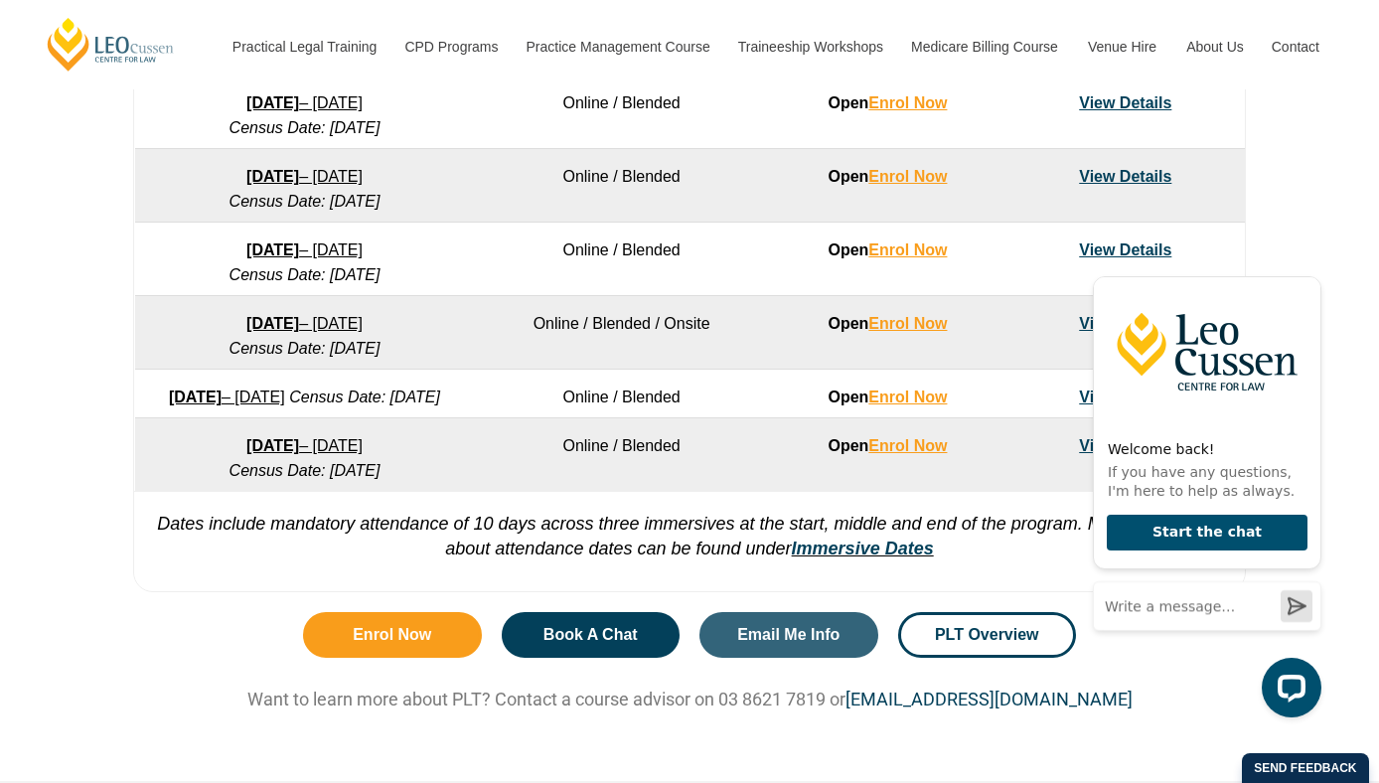
click at [304, 332] on link "[DATE] – [DATE]" at bounding box center [304, 323] width 116 height 17
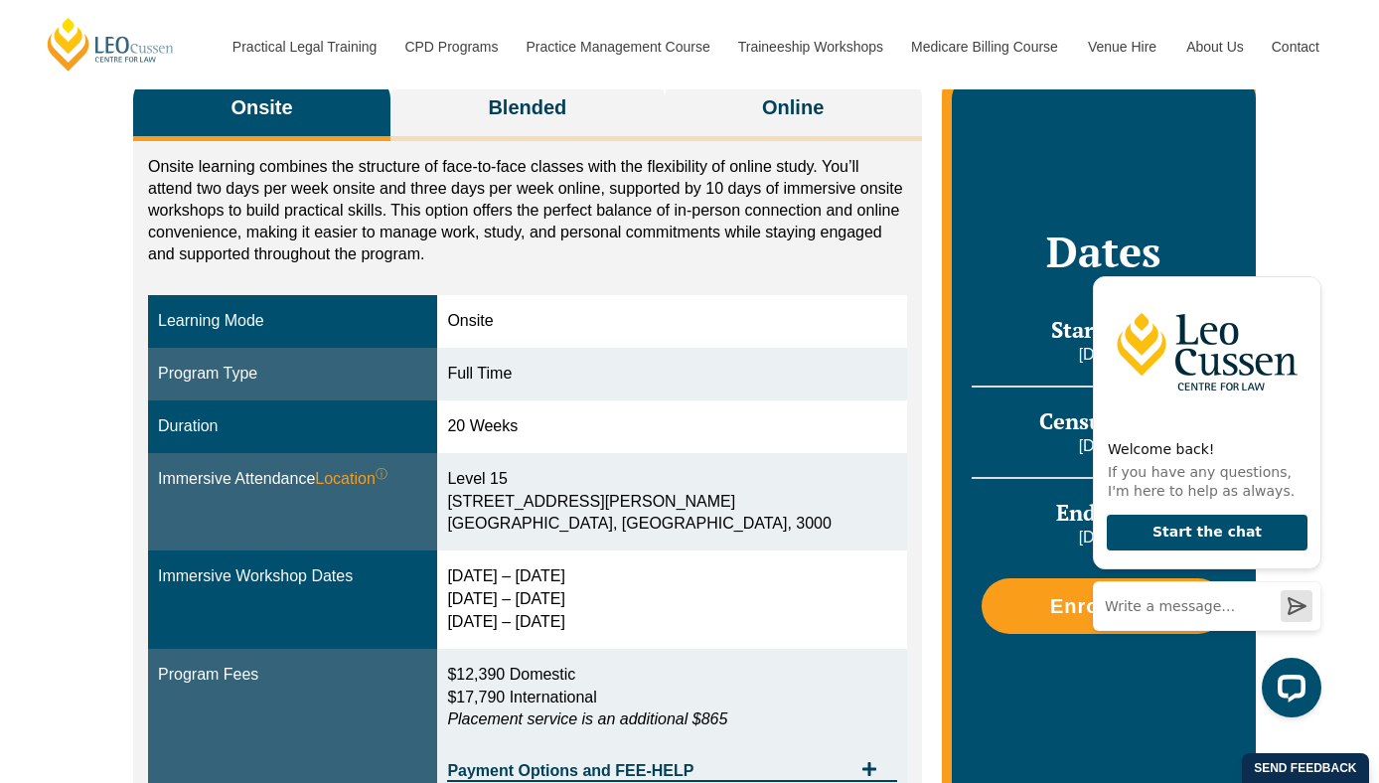
scroll to position [332, 0]
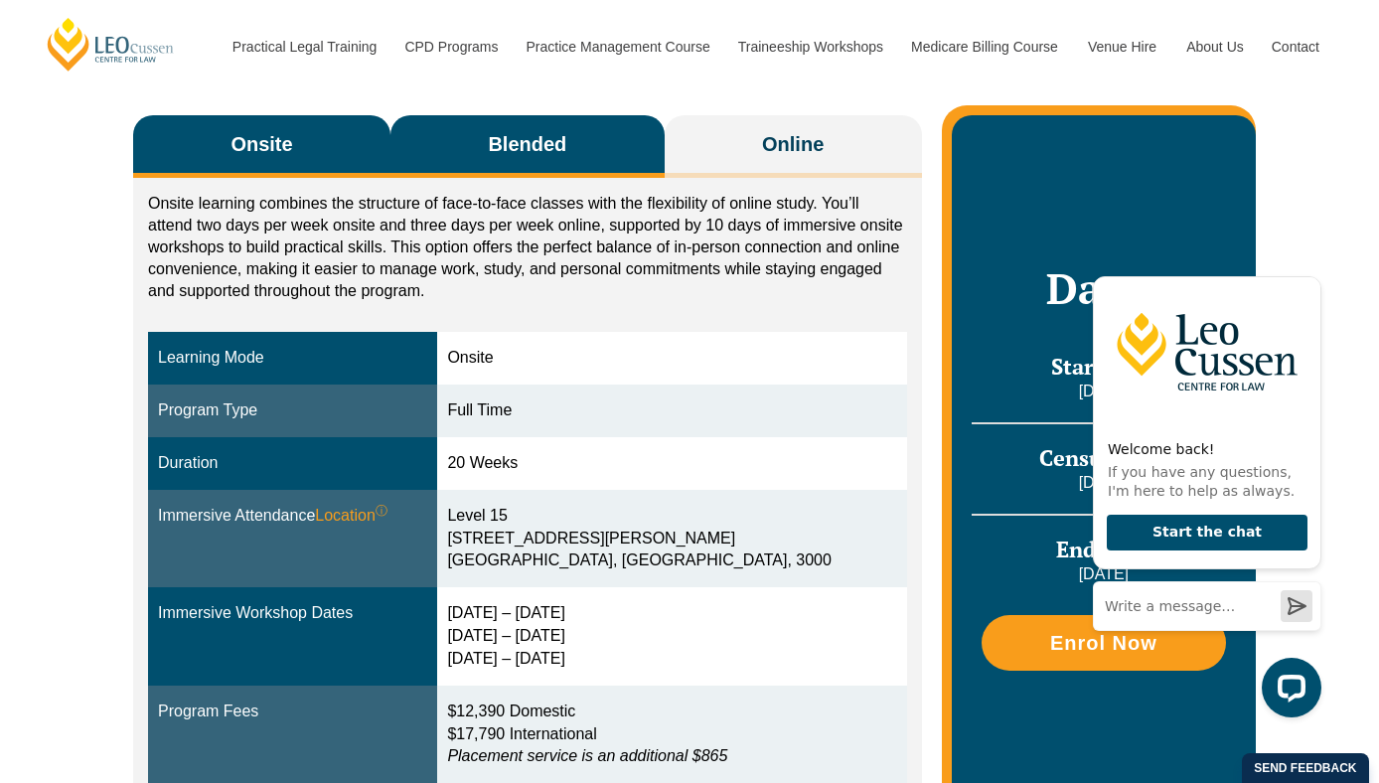
click at [568, 164] on button "Blended" at bounding box center [527, 146] width 274 height 63
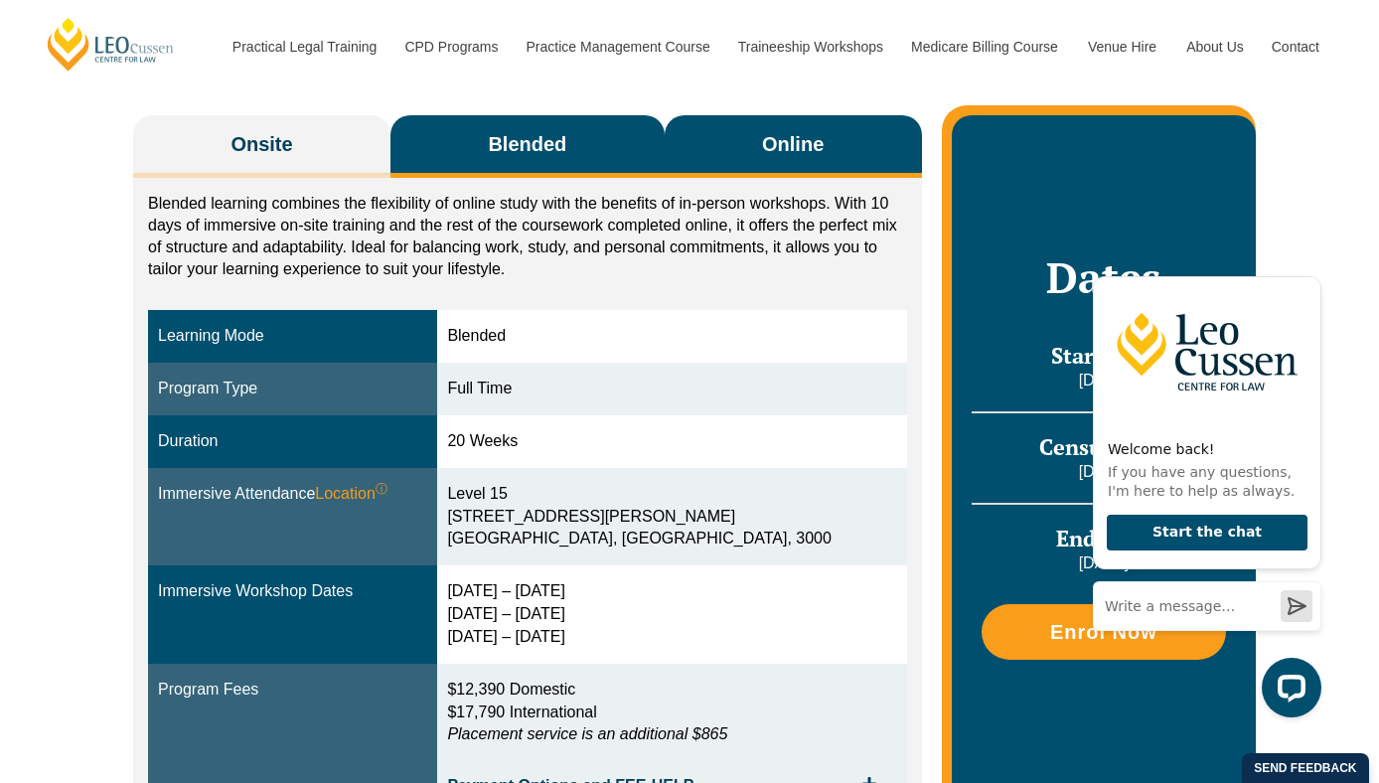
click at [763, 169] on button "Online" at bounding box center [793, 146] width 257 height 63
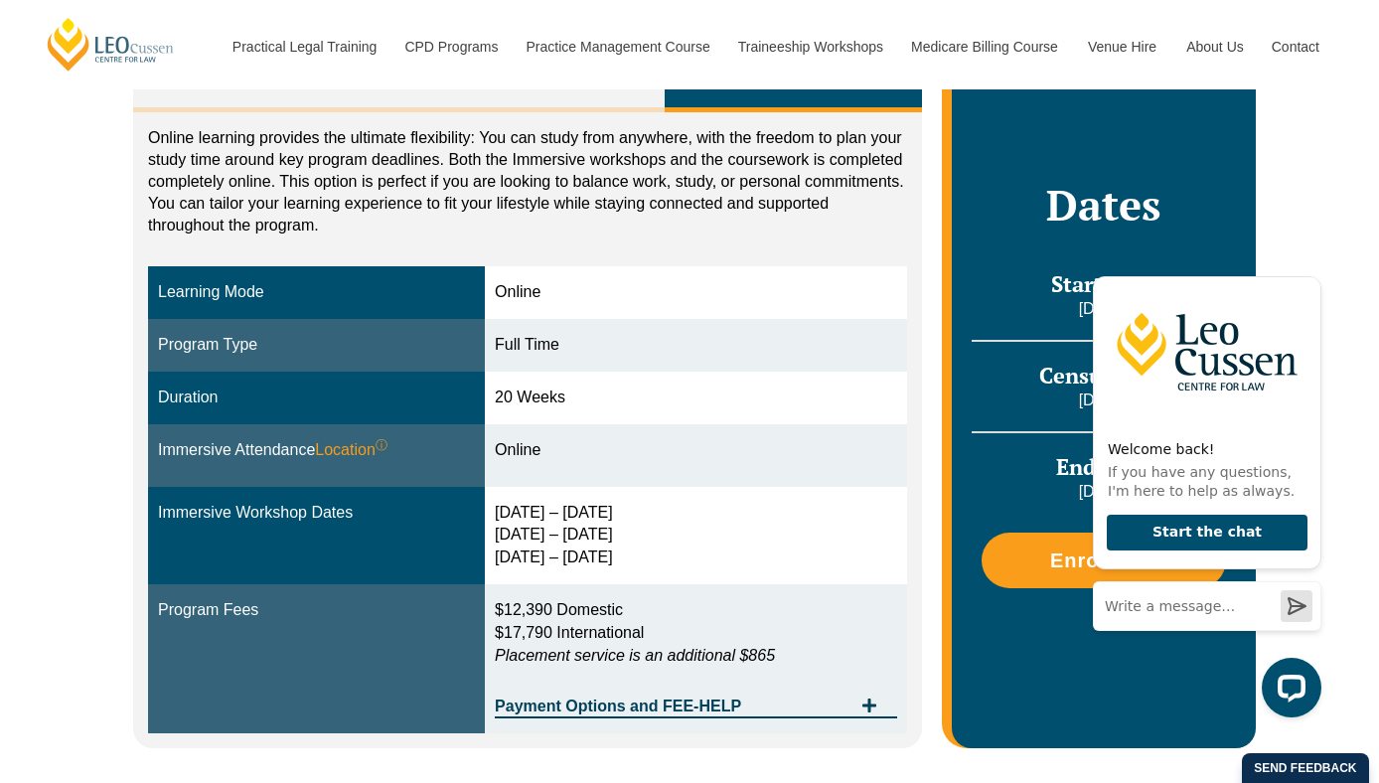
scroll to position [357, 0]
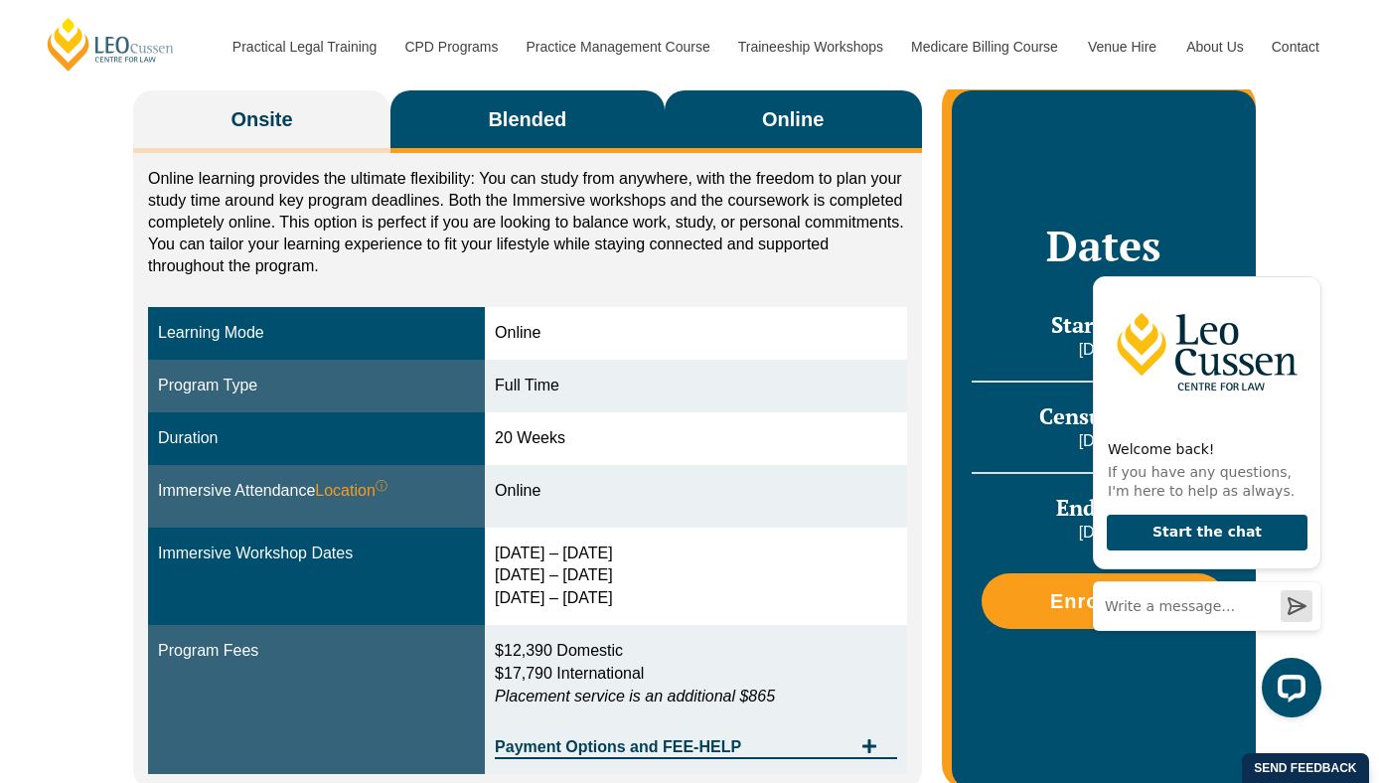
click at [486, 123] on button "Blended" at bounding box center [527, 121] width 274 height 63
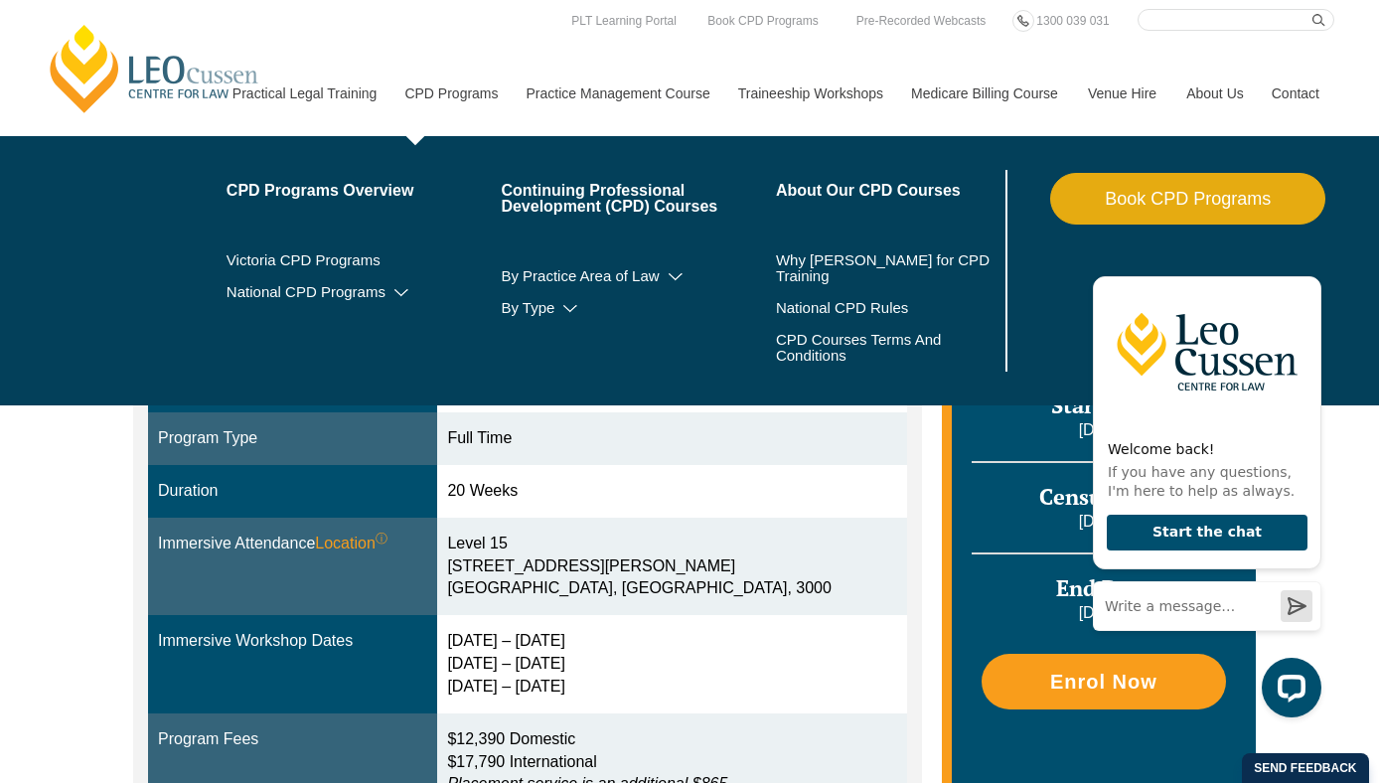
scroll to position [202, 0]
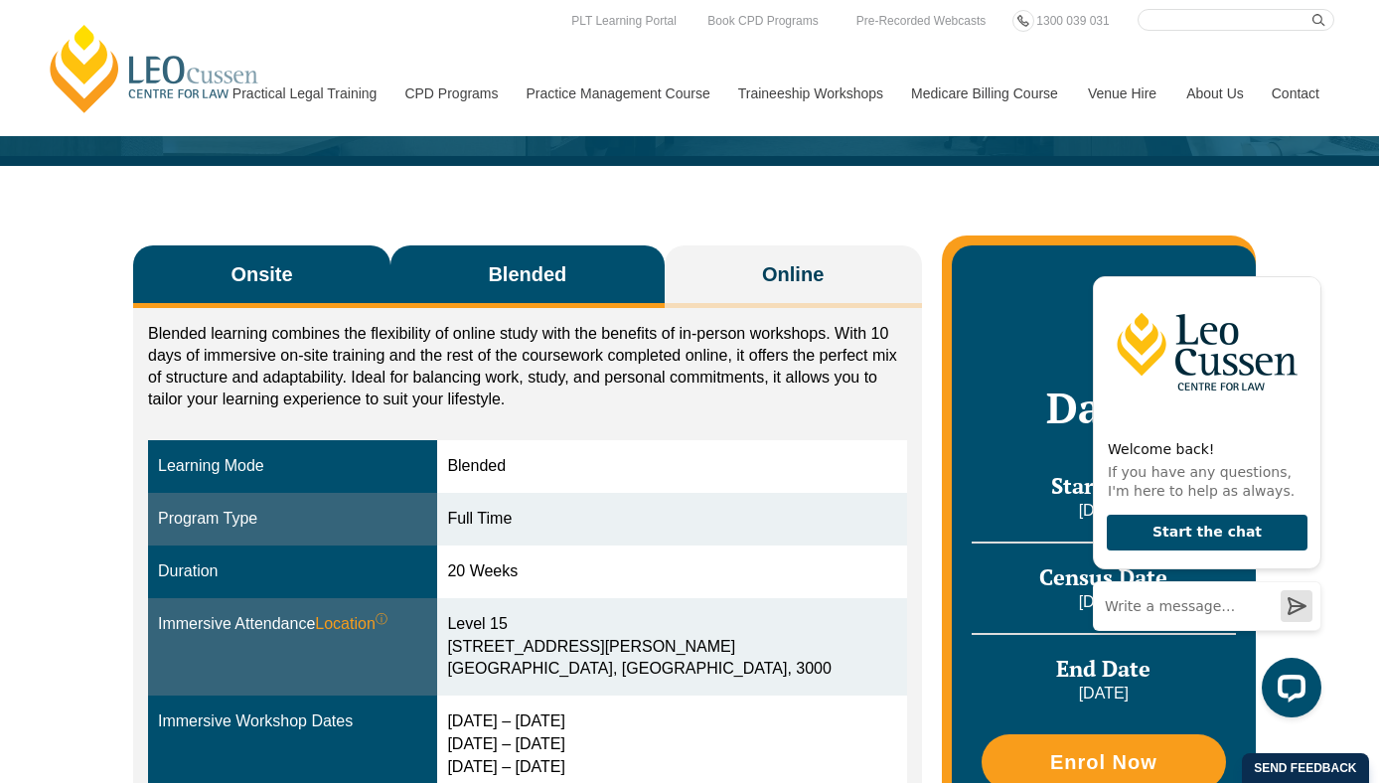
click at [234, 281] on span "Onsite" at bounding box center [261, 274] width 62 height 28
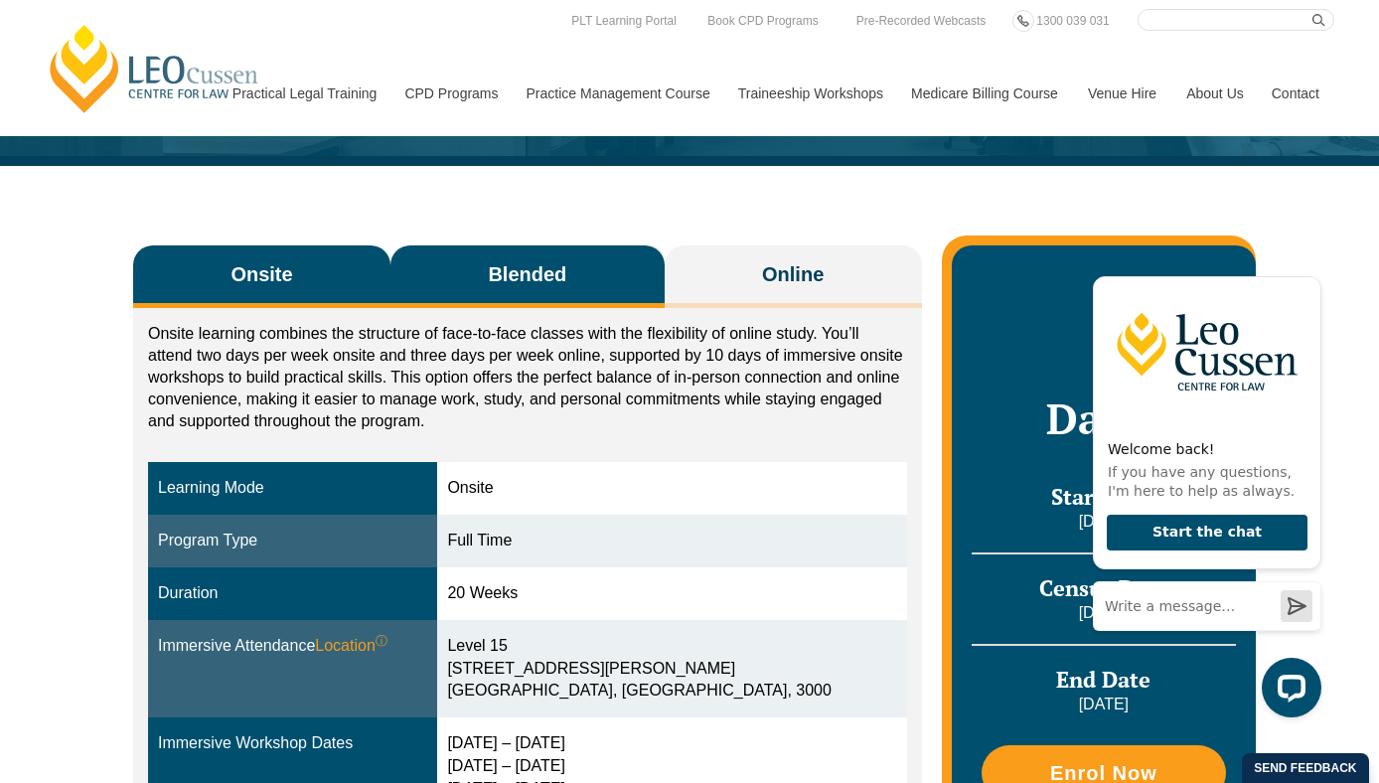
click at [476, 274] on button "Blended" at bounding box center [527, 276] width 274 height 63
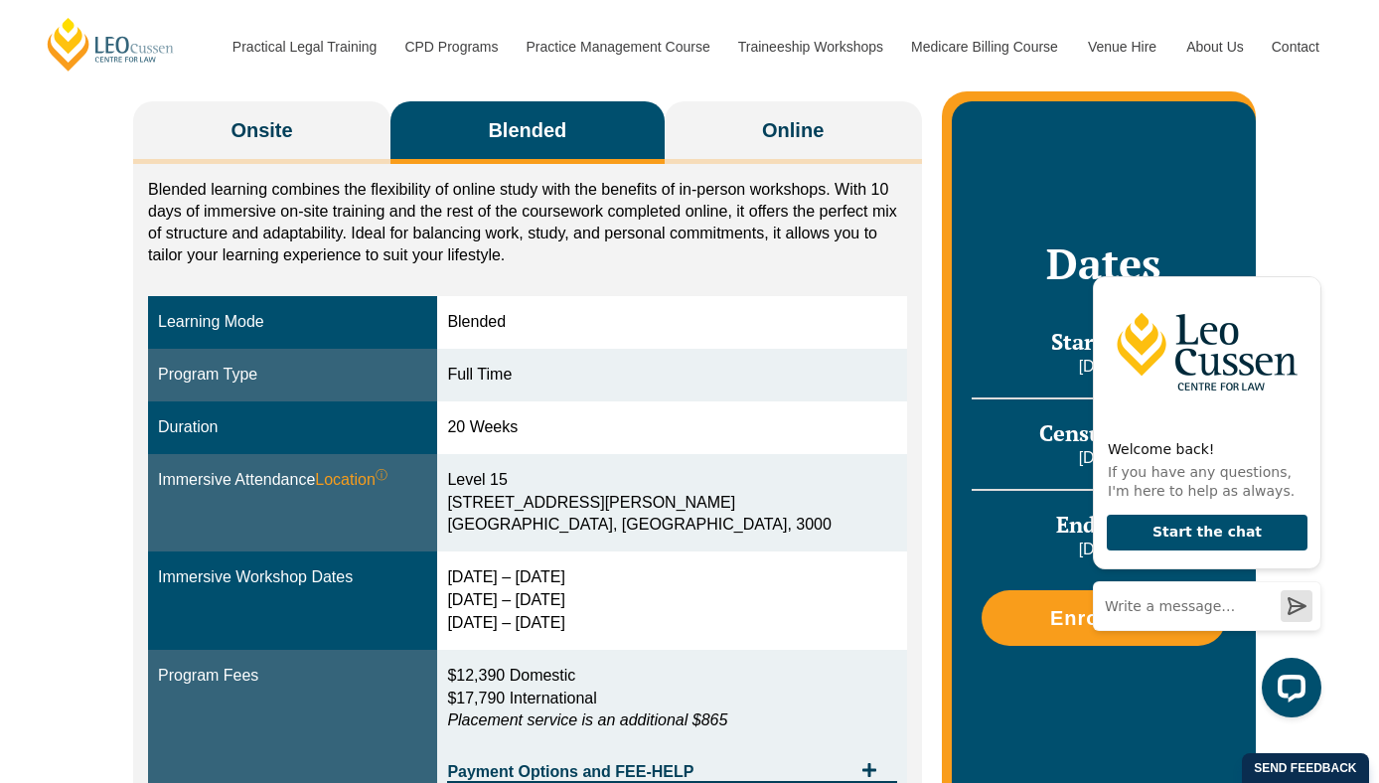
scroll to position [319, 0]
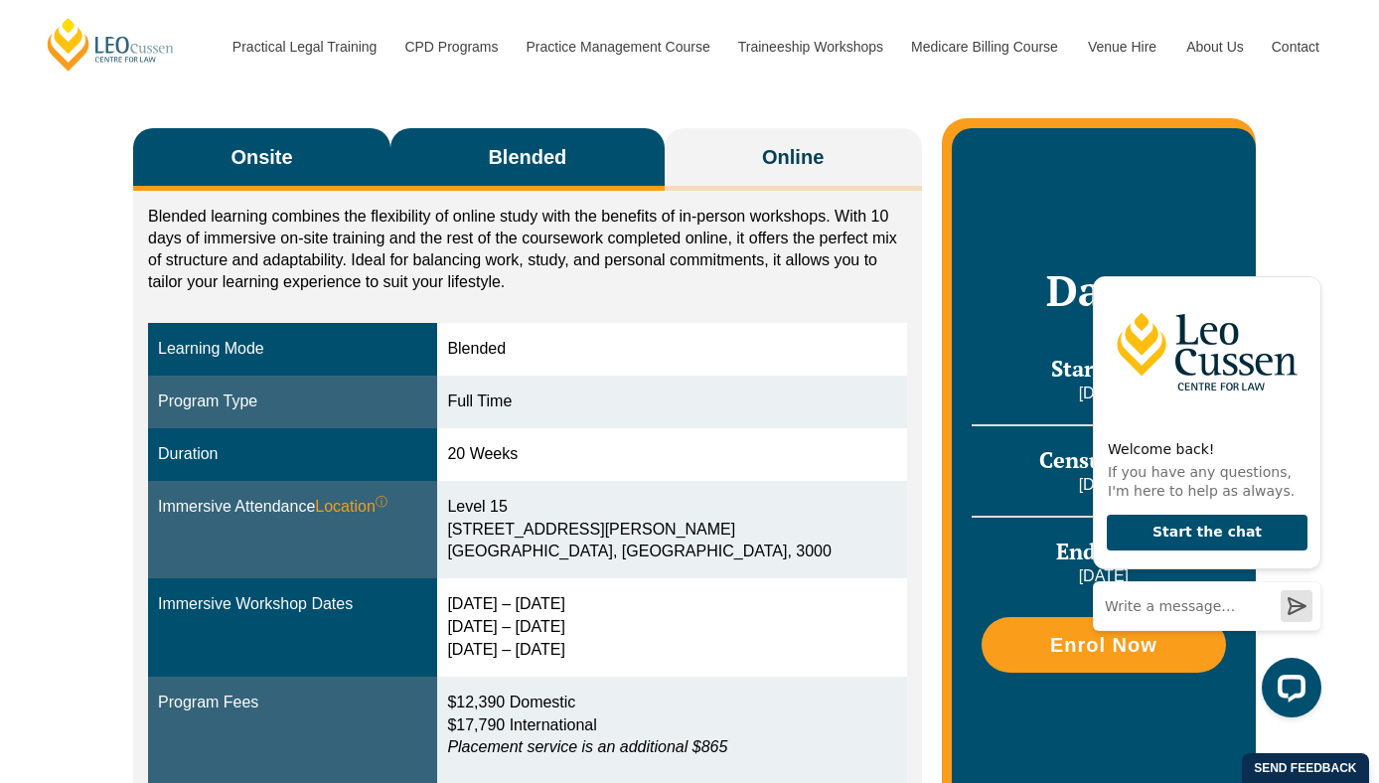
click at [354, 166] on button "Onsite" at bounding box center [261, 159] width 257 height 63
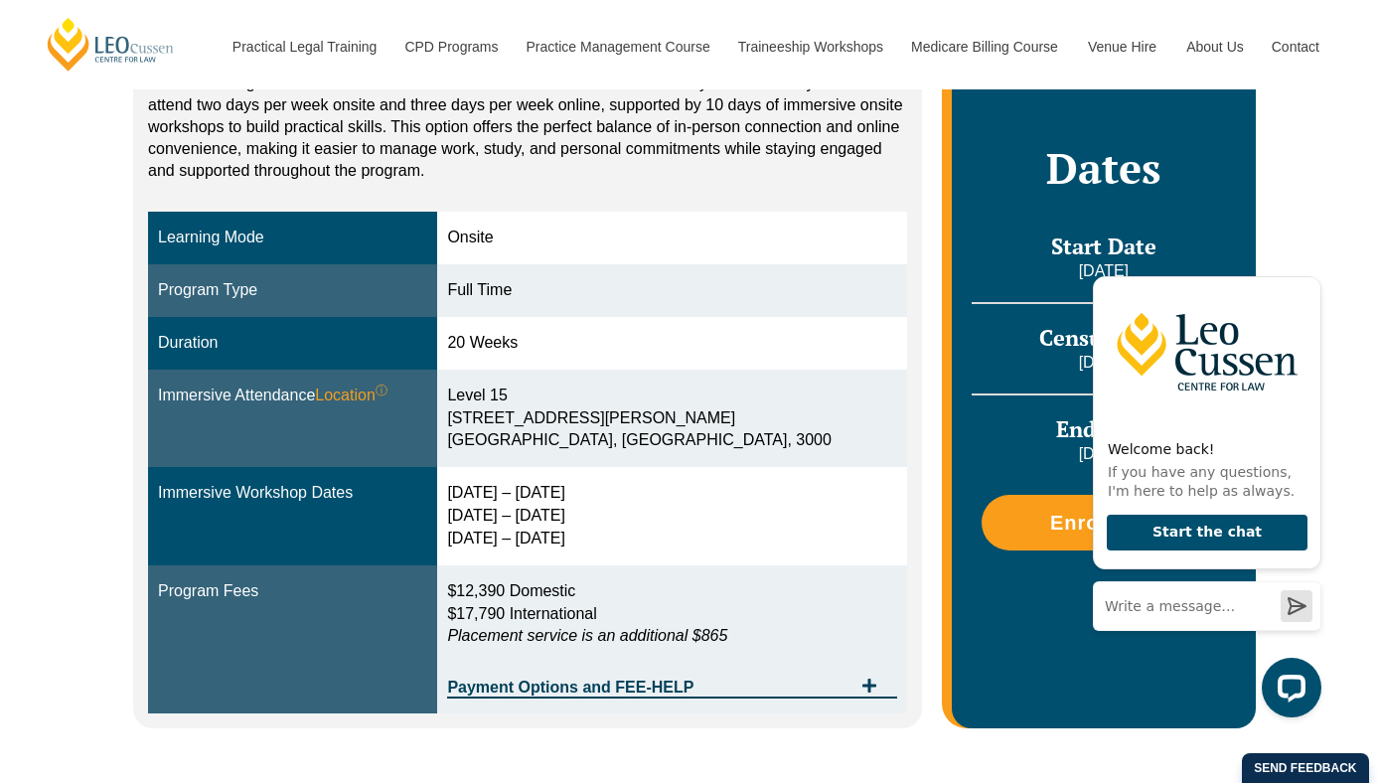
scroll to position [453, 0]
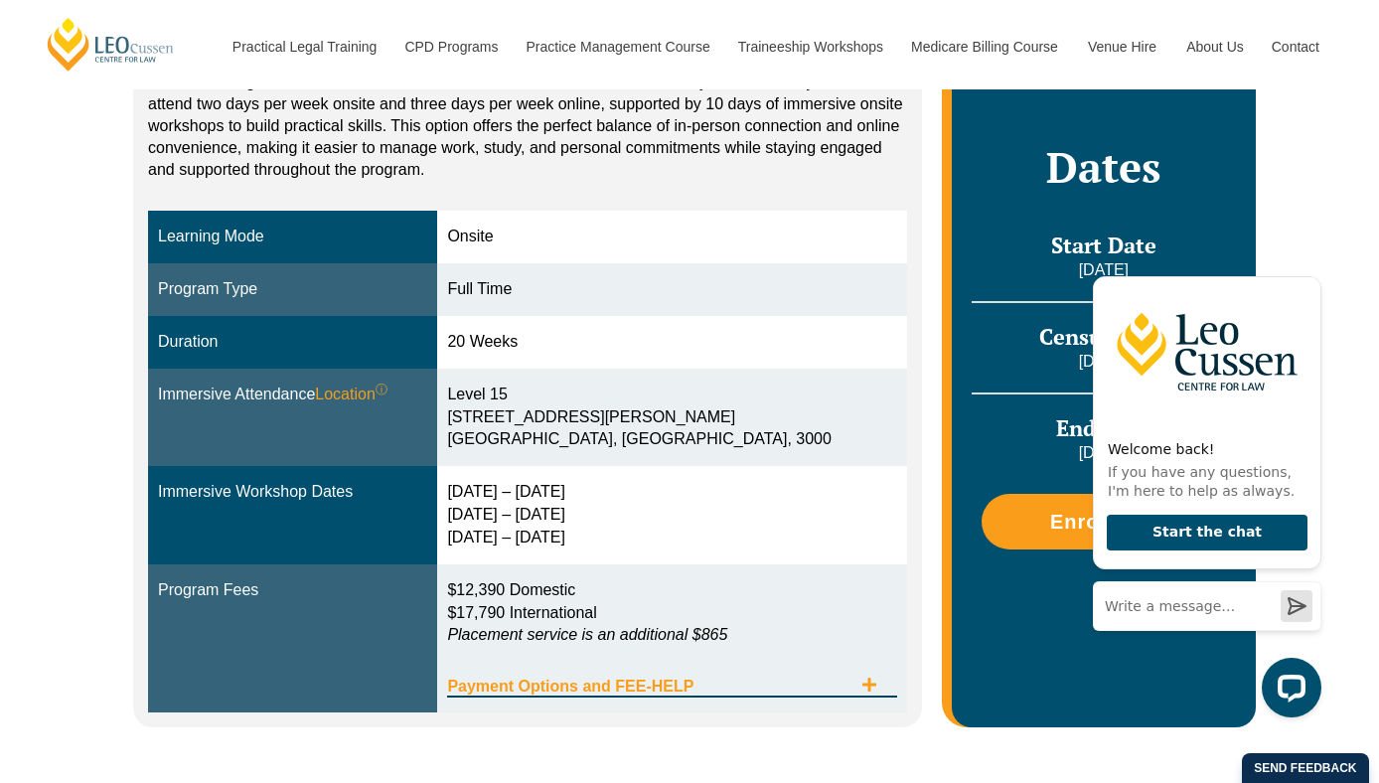
click at [713, 669] on div "Payment Options and FEE-HELP" at bounding box center [671, 677] width 449 height 41
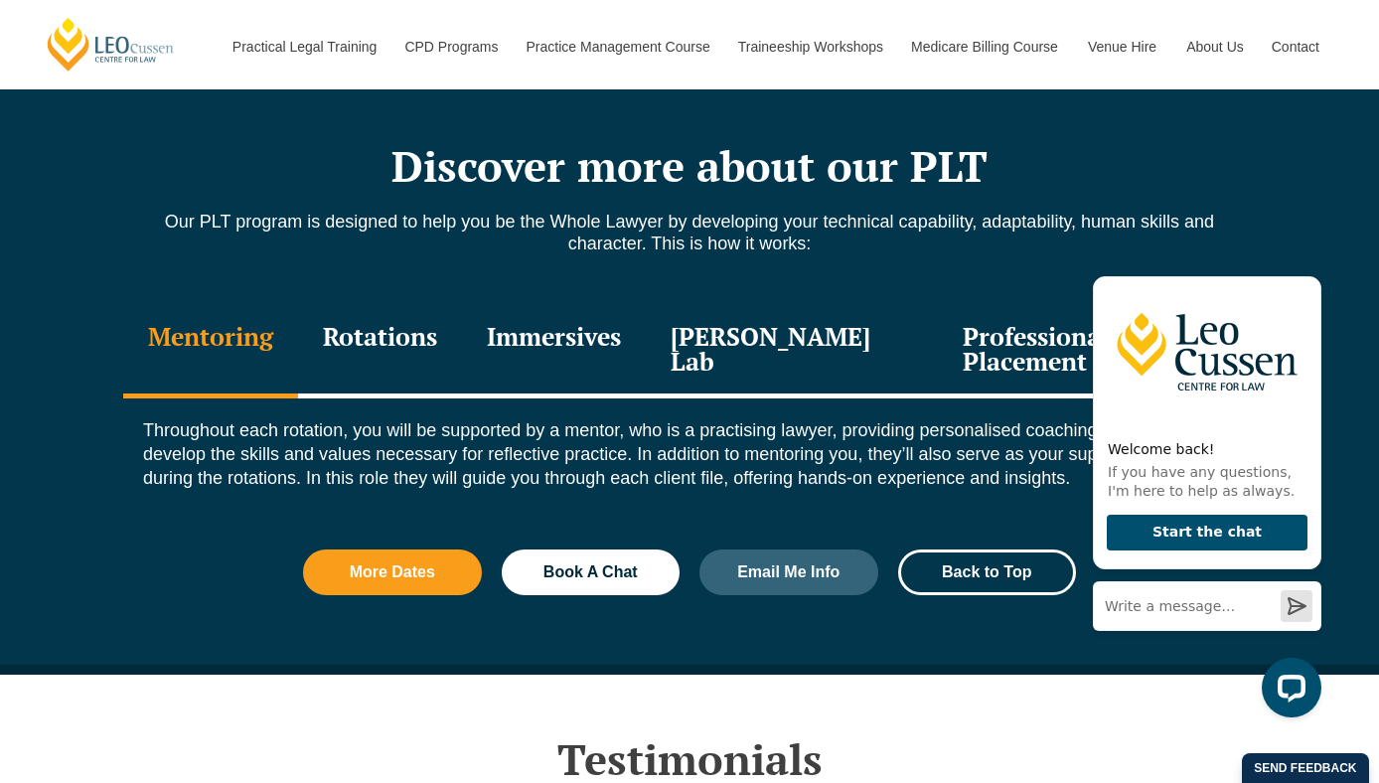
scroll to position [2658, 0]
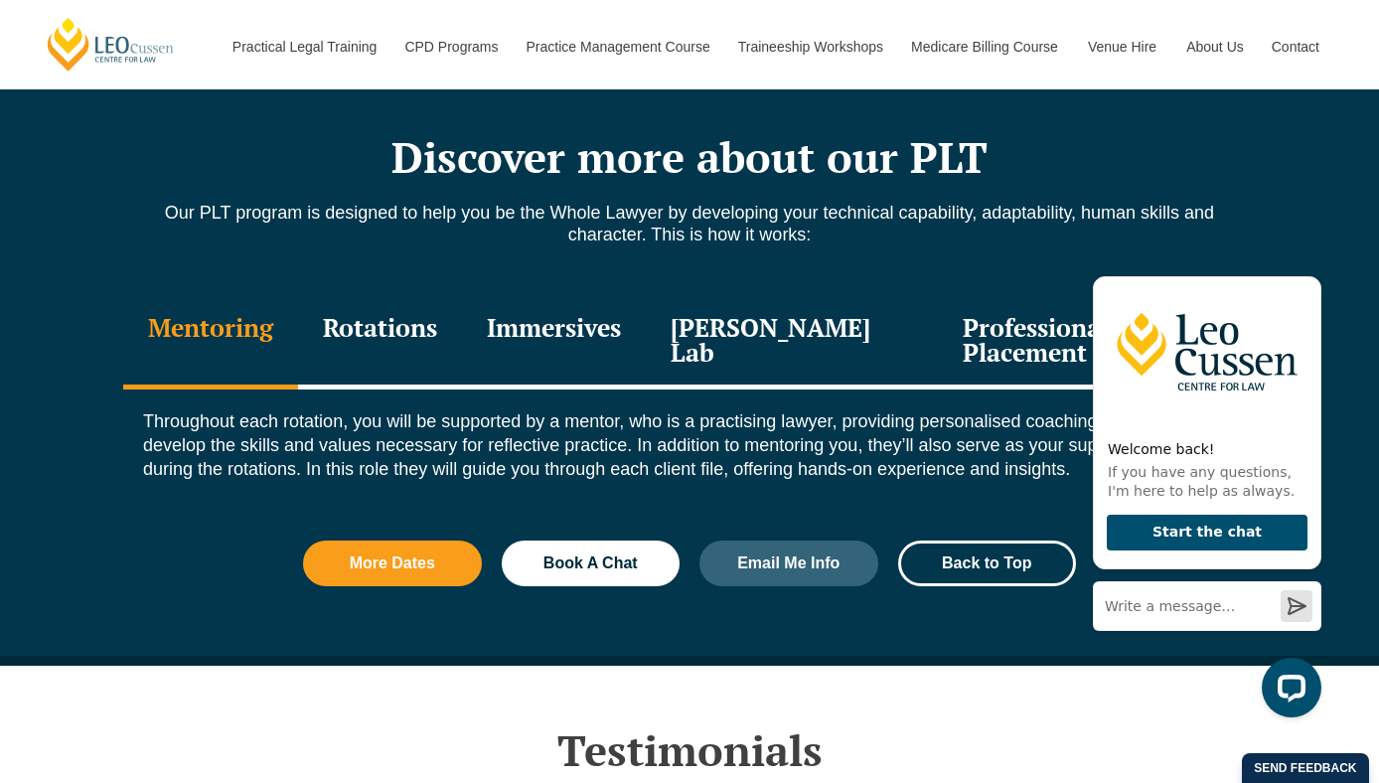
click at [462, 347] on div "Rotations" at bounding box center [380, 342] width 164 height 94
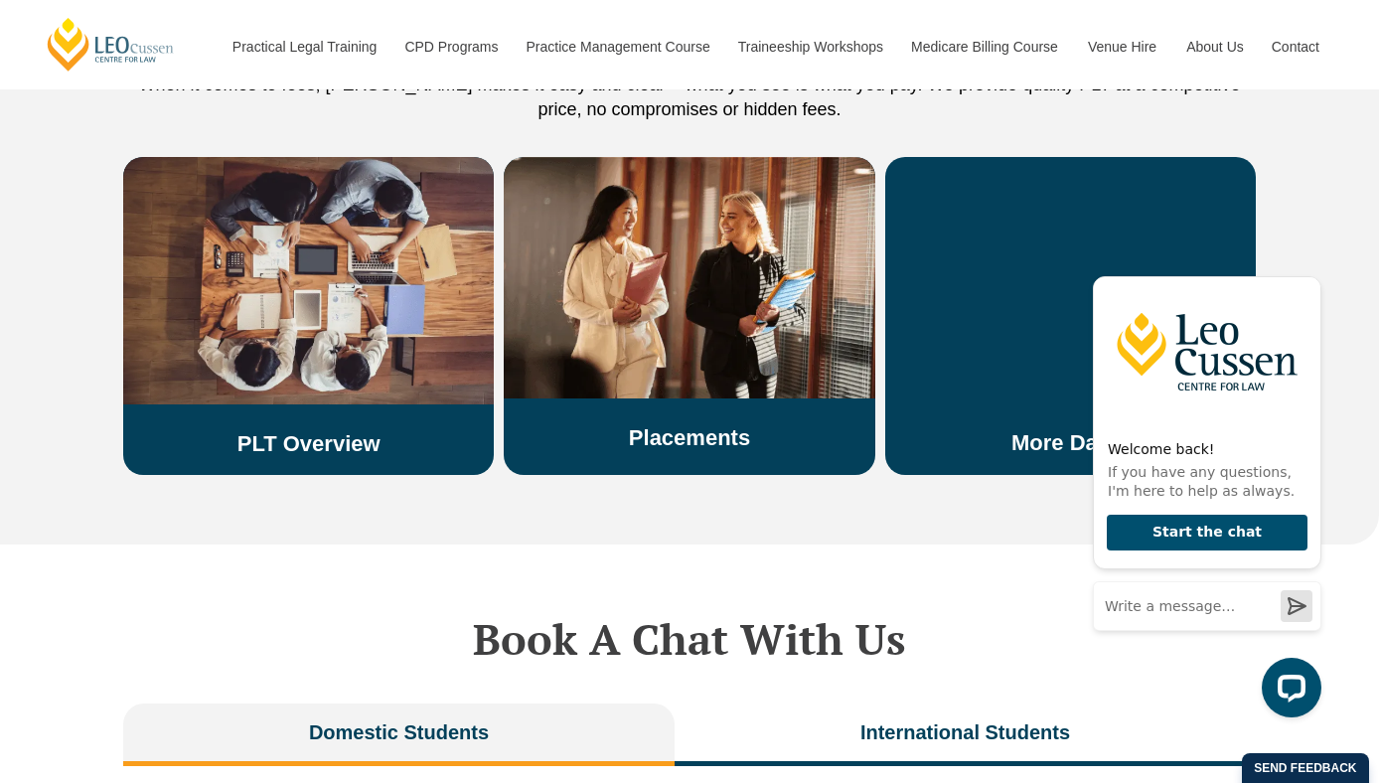
scroll to position [4380, 0]
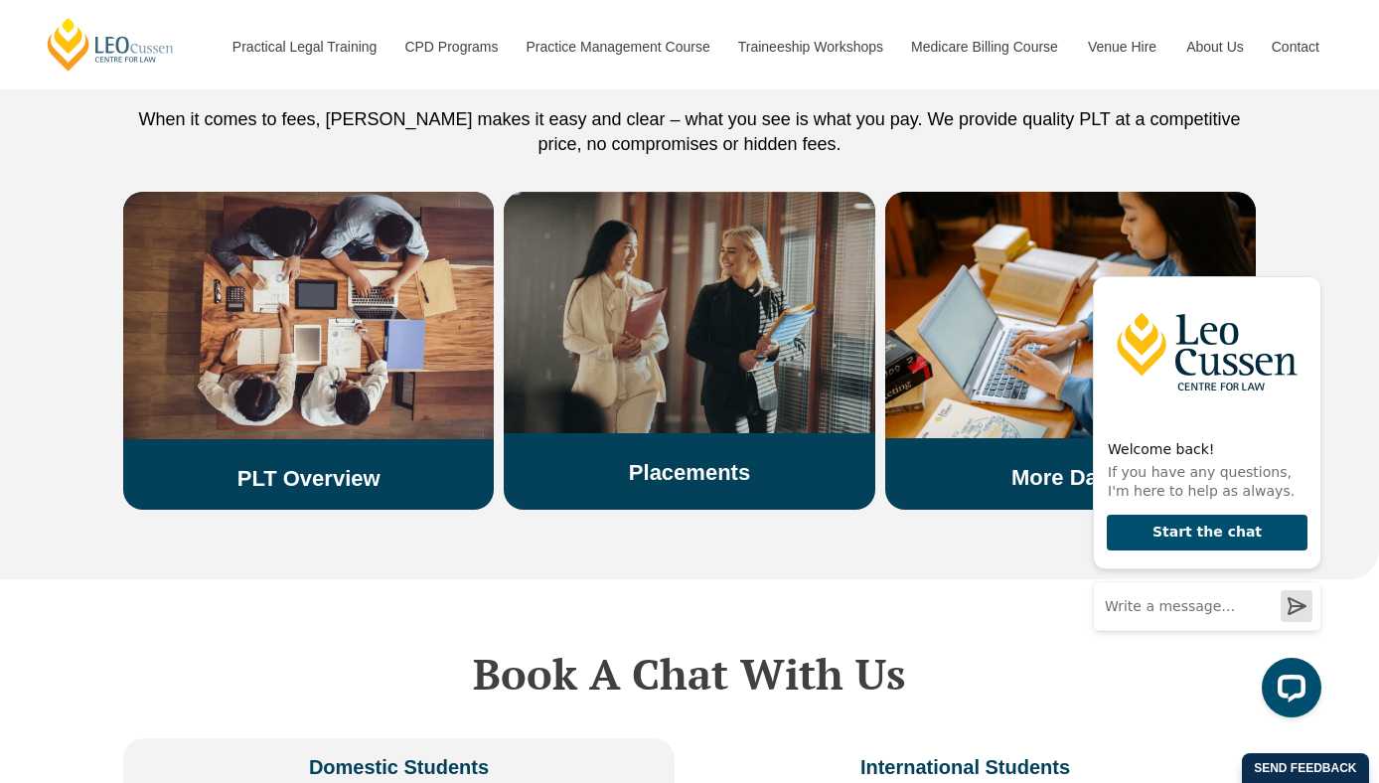
click at [636, 366] on img at bounding box center [689, 312] width 371 height 241
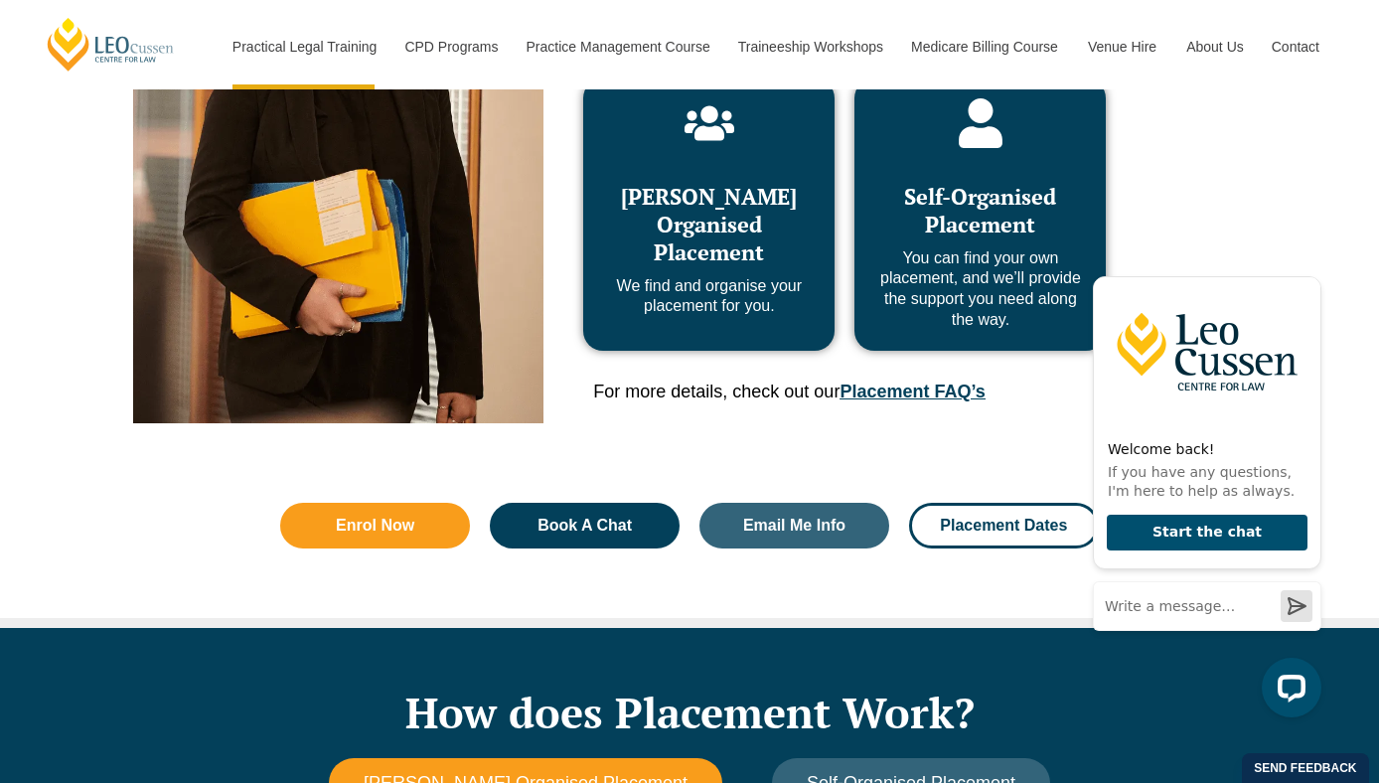
scroll to position [1069, 0]
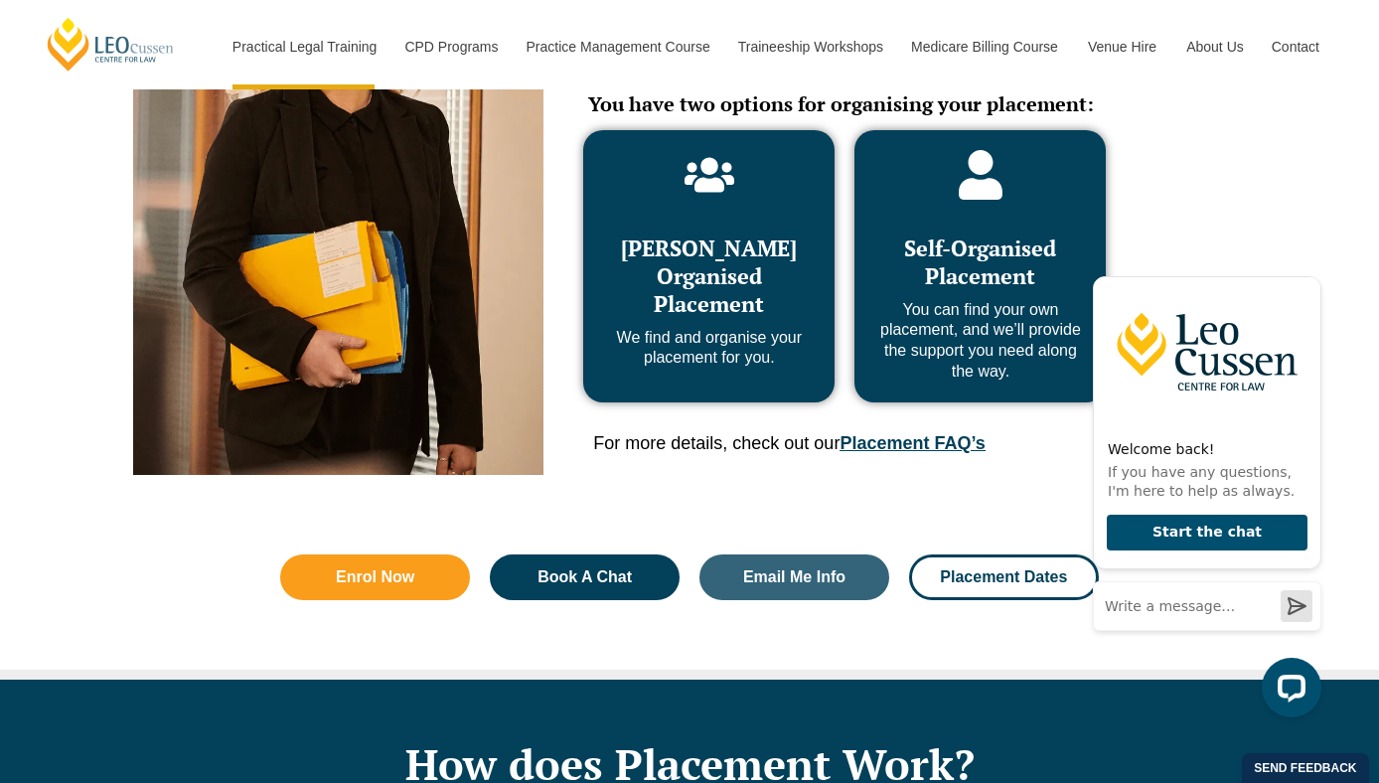
click at [723, 246] on span "[PERSON_NAME] Organised Placement" at bounding box center [709, 275] width 176 height 84
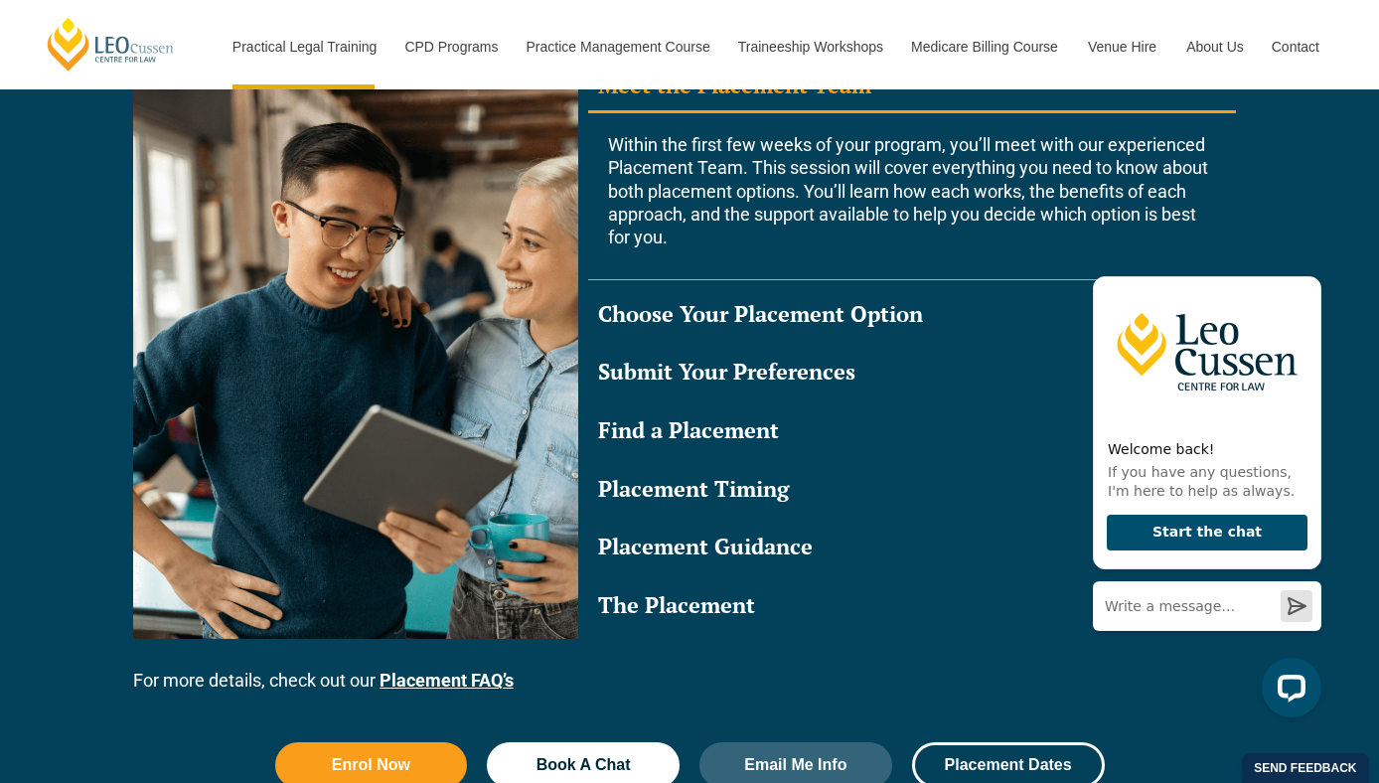
scroll to position [1957, 0]
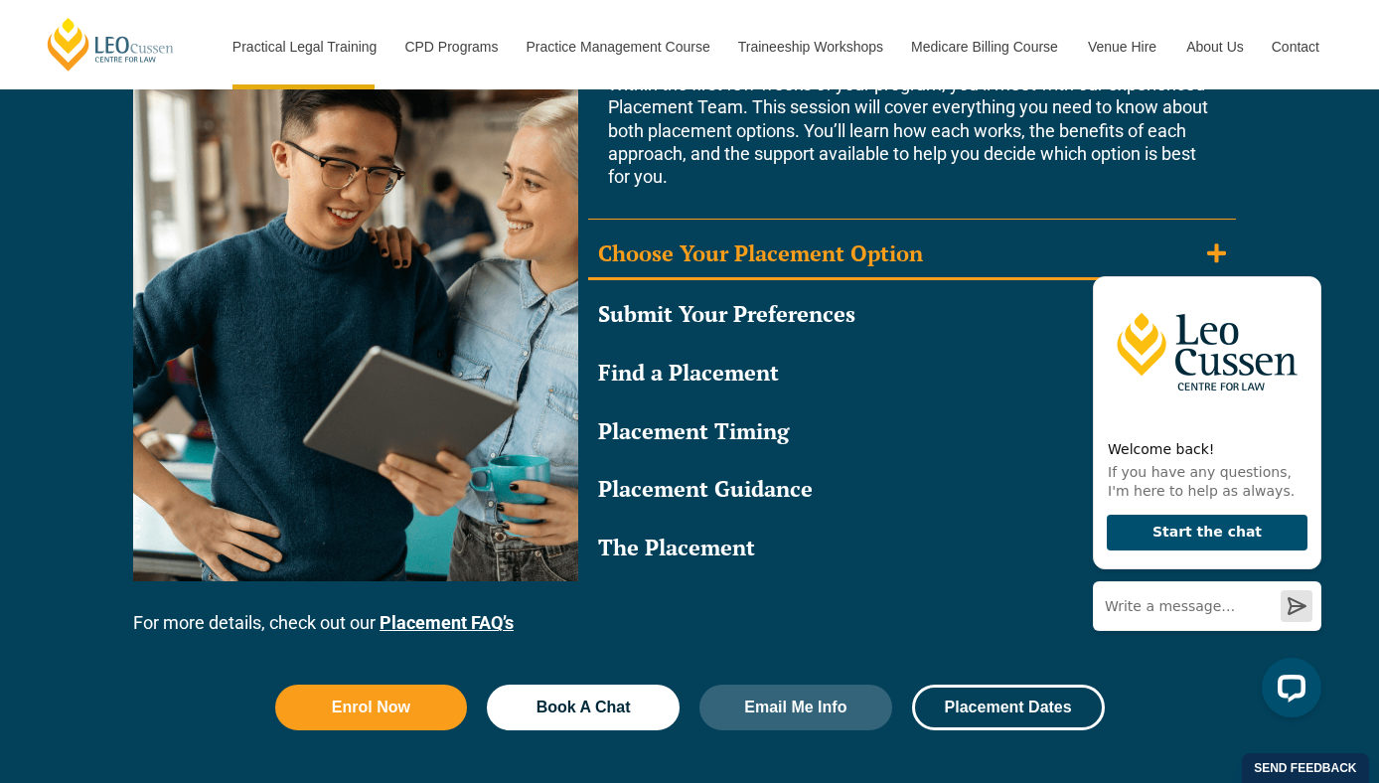
click at [749, 251] on div "Choose Your Placement Option" at bounding box center [760, 253] width 325 height 29
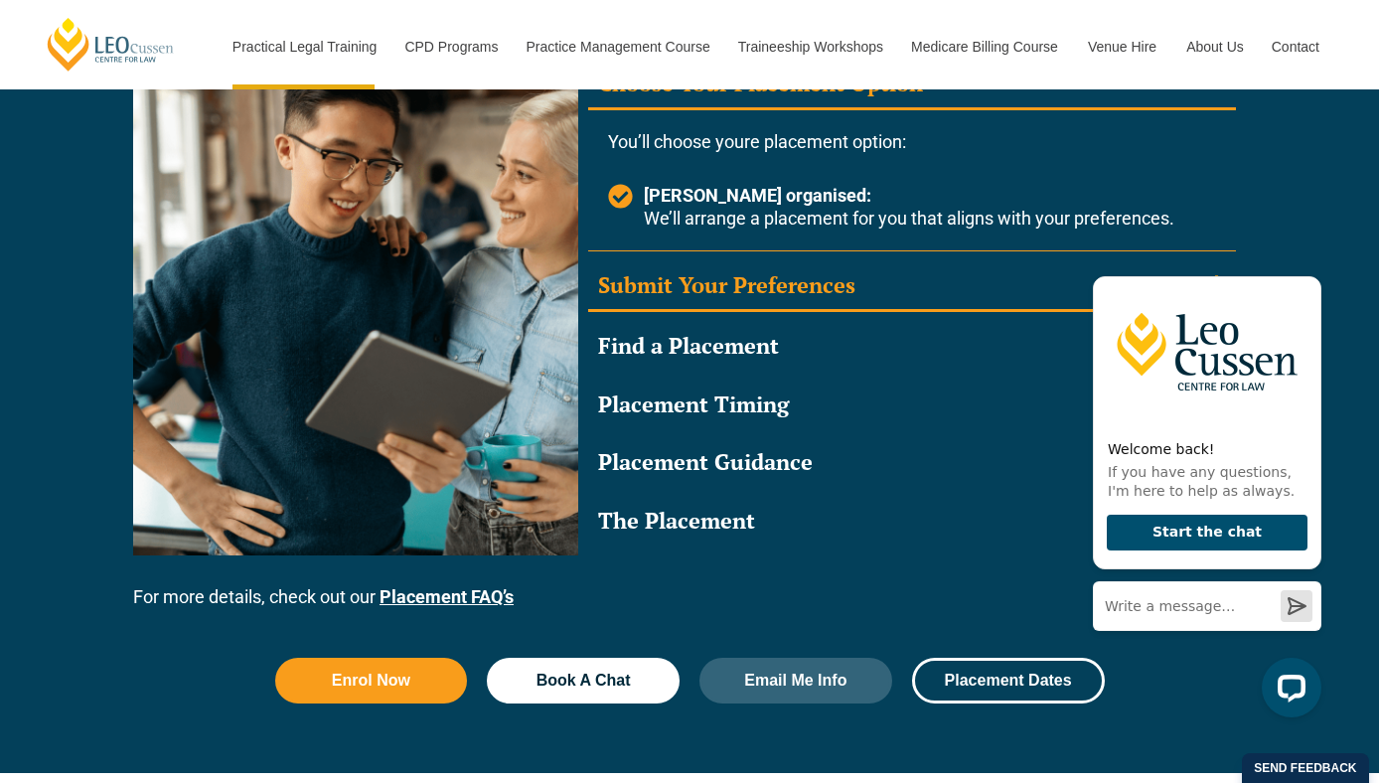
click at [730, 287] on div "Submit Your Preferences" at bounding box center [726, 285] width 257 height 29
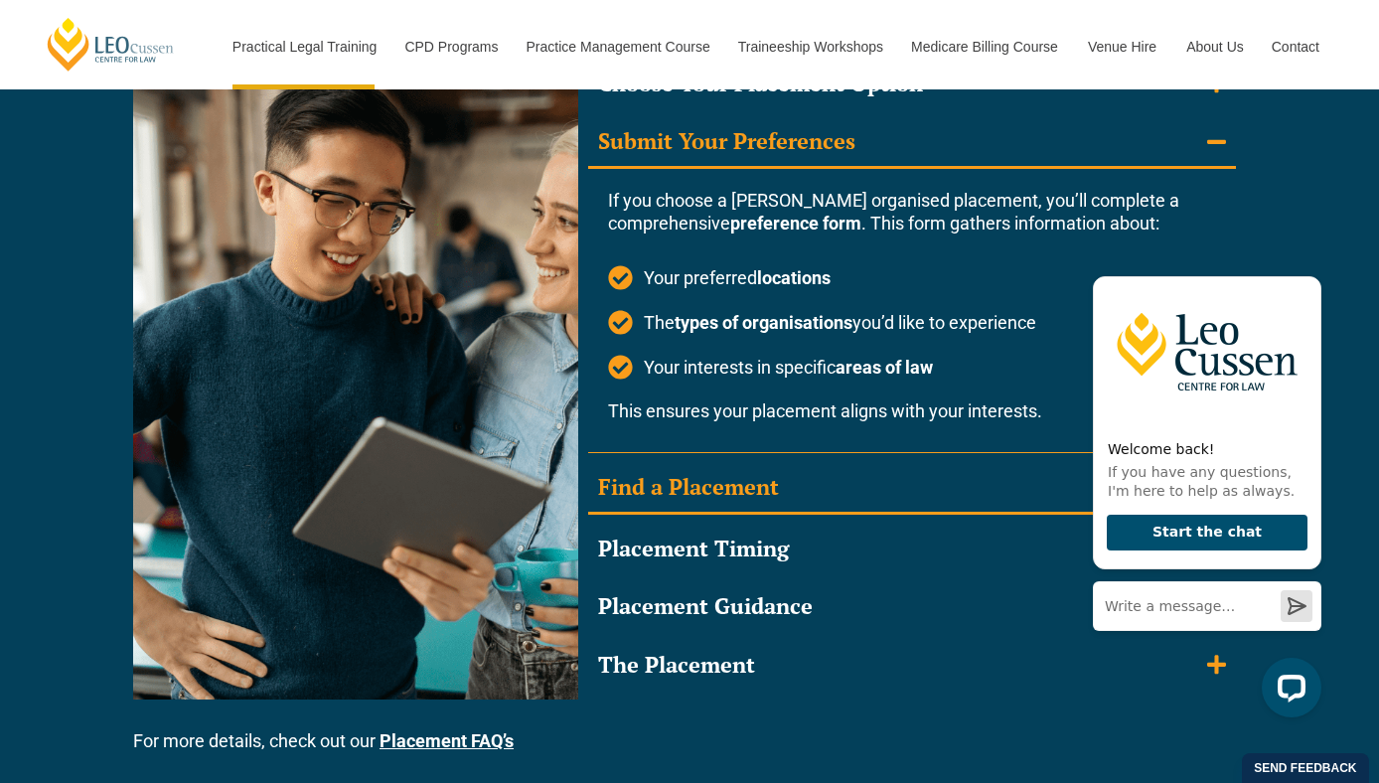
click at [630, 491] on div "Find a Placement" at bounding box center [688, 487] width 181 height 29
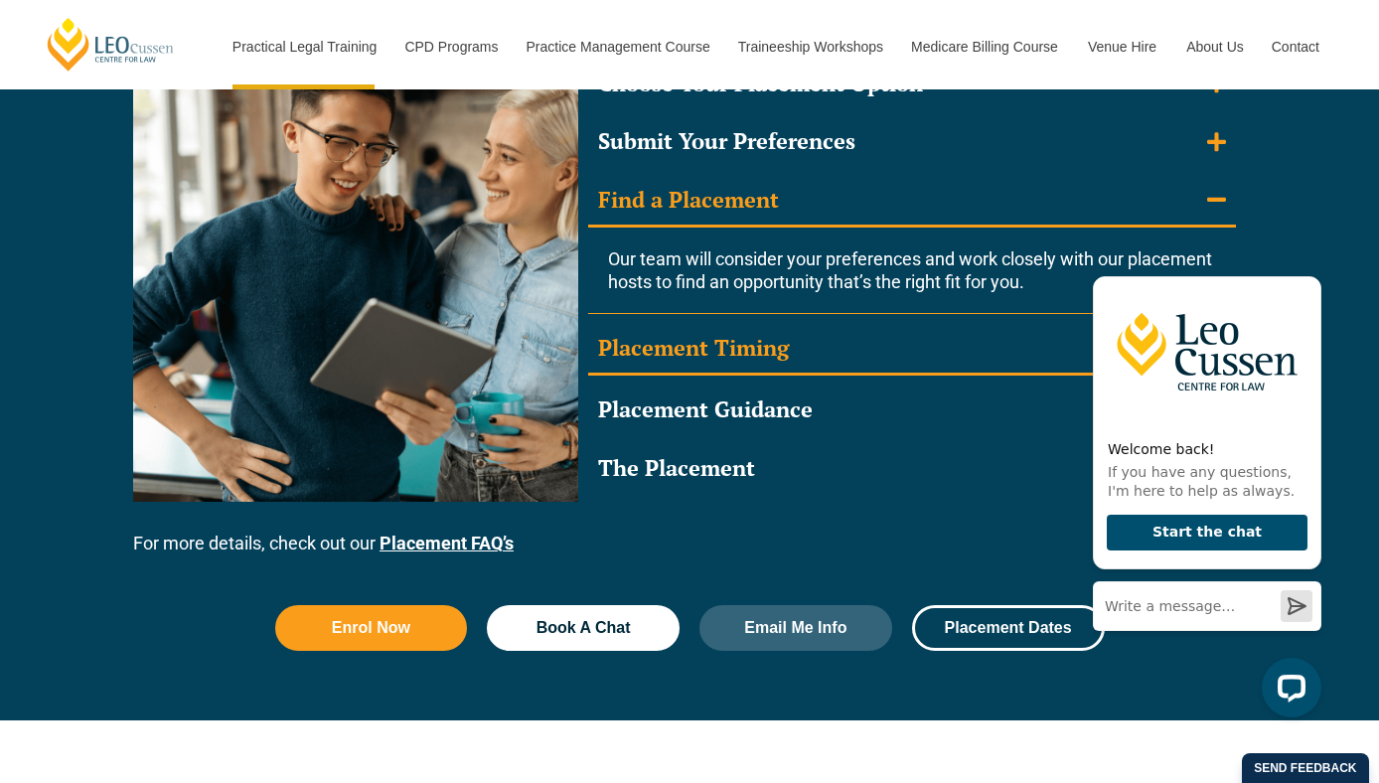
click at [759, 363] on div "Placement Timing" at bounding box center [693, 348] width 191 height 29
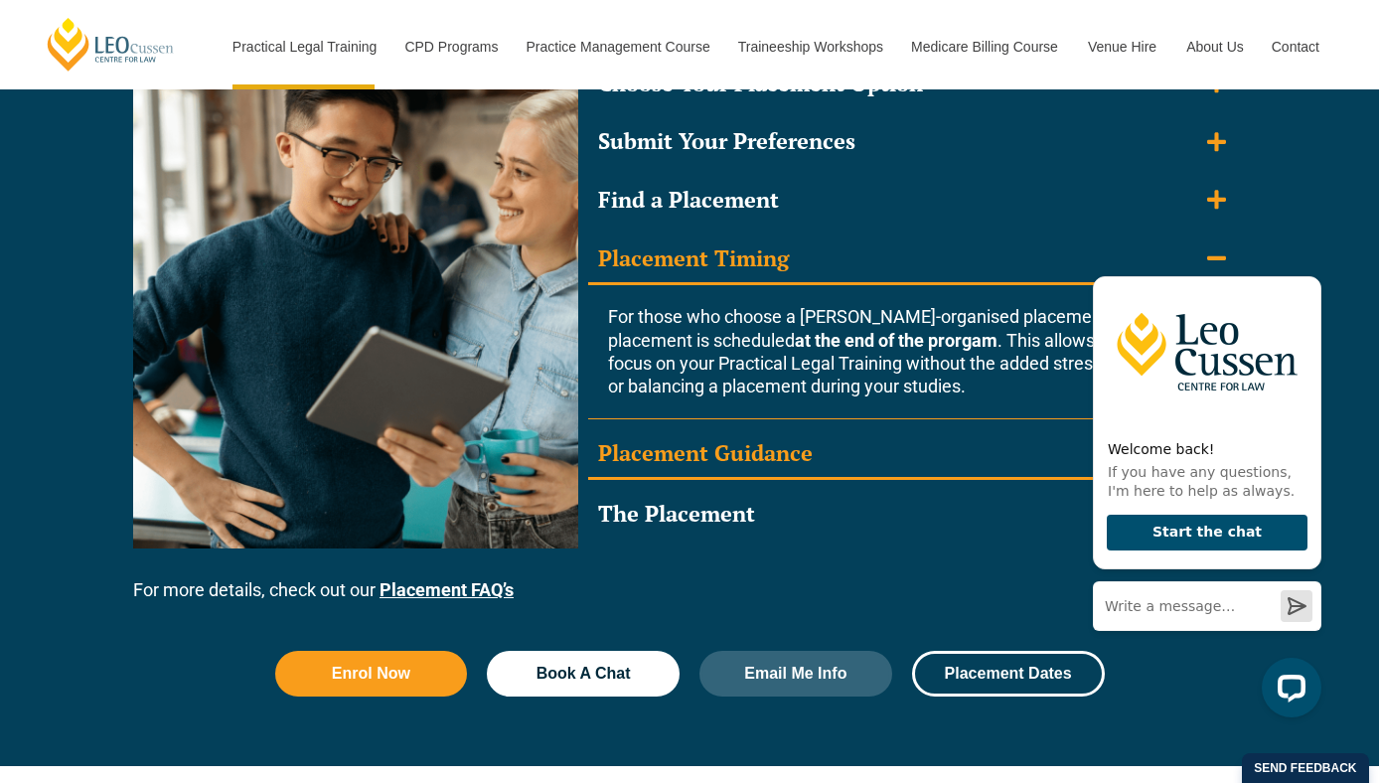
click at [708, 439] on div "Placement Guidance" at bounding box center [705, 453] width 215 height 29
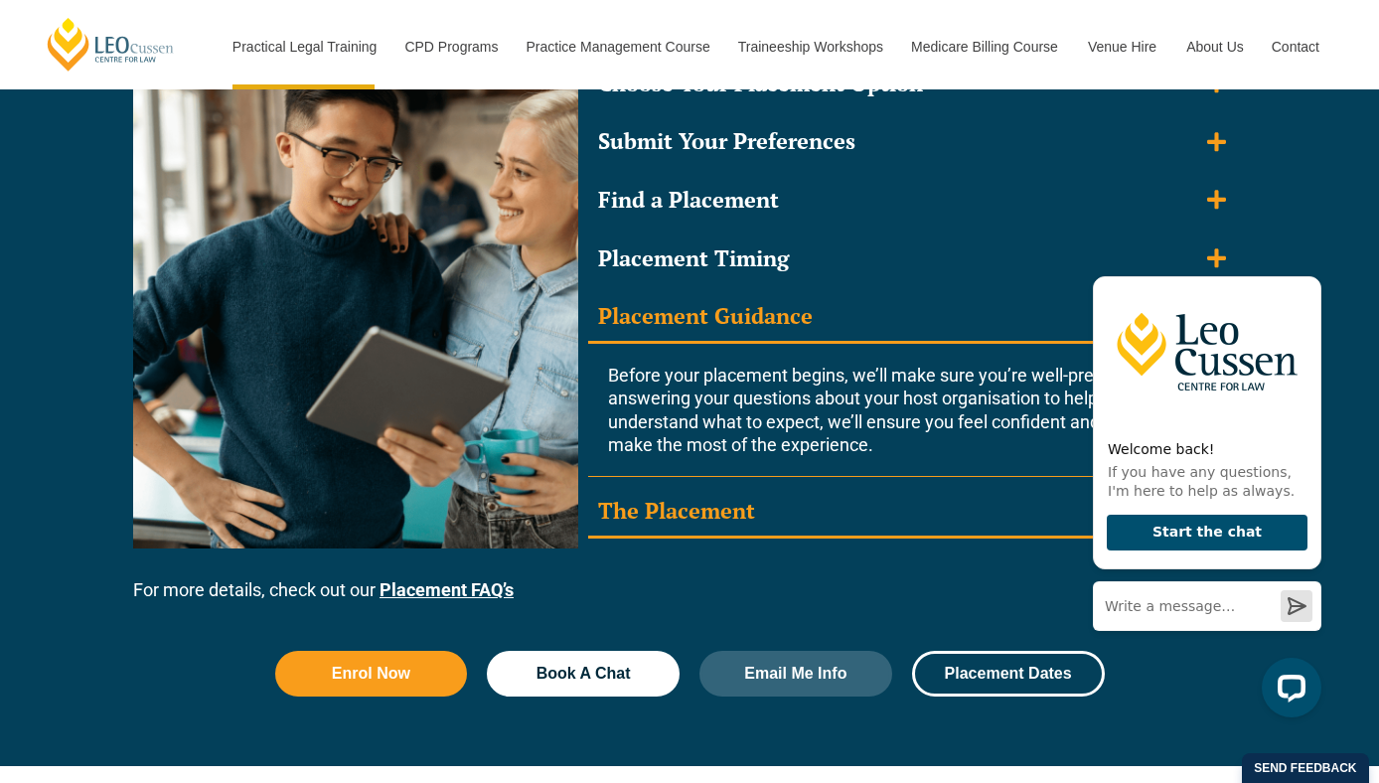
click at [677, 491] on summary "The Placement" at bounding box center [912, 513] width 648 height 52
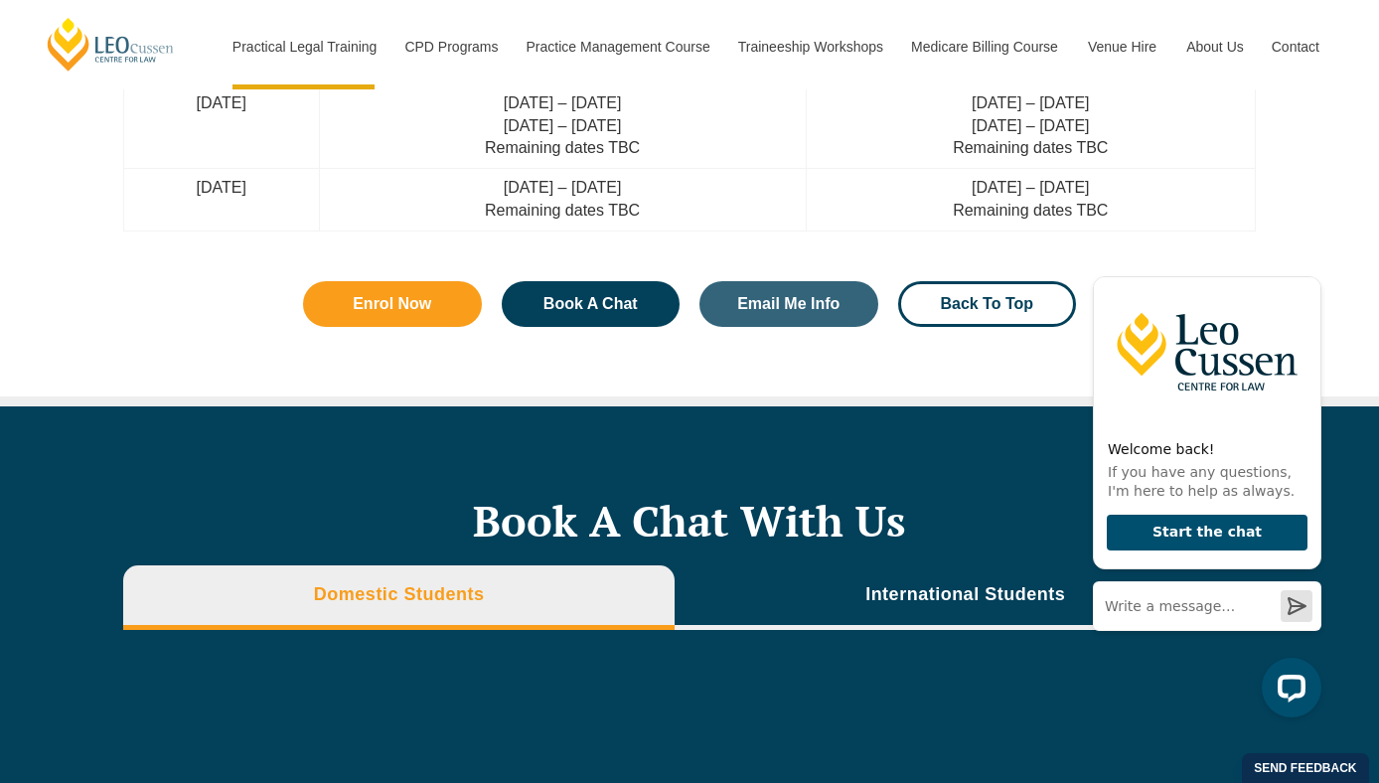
scroll to position [5885, 0]
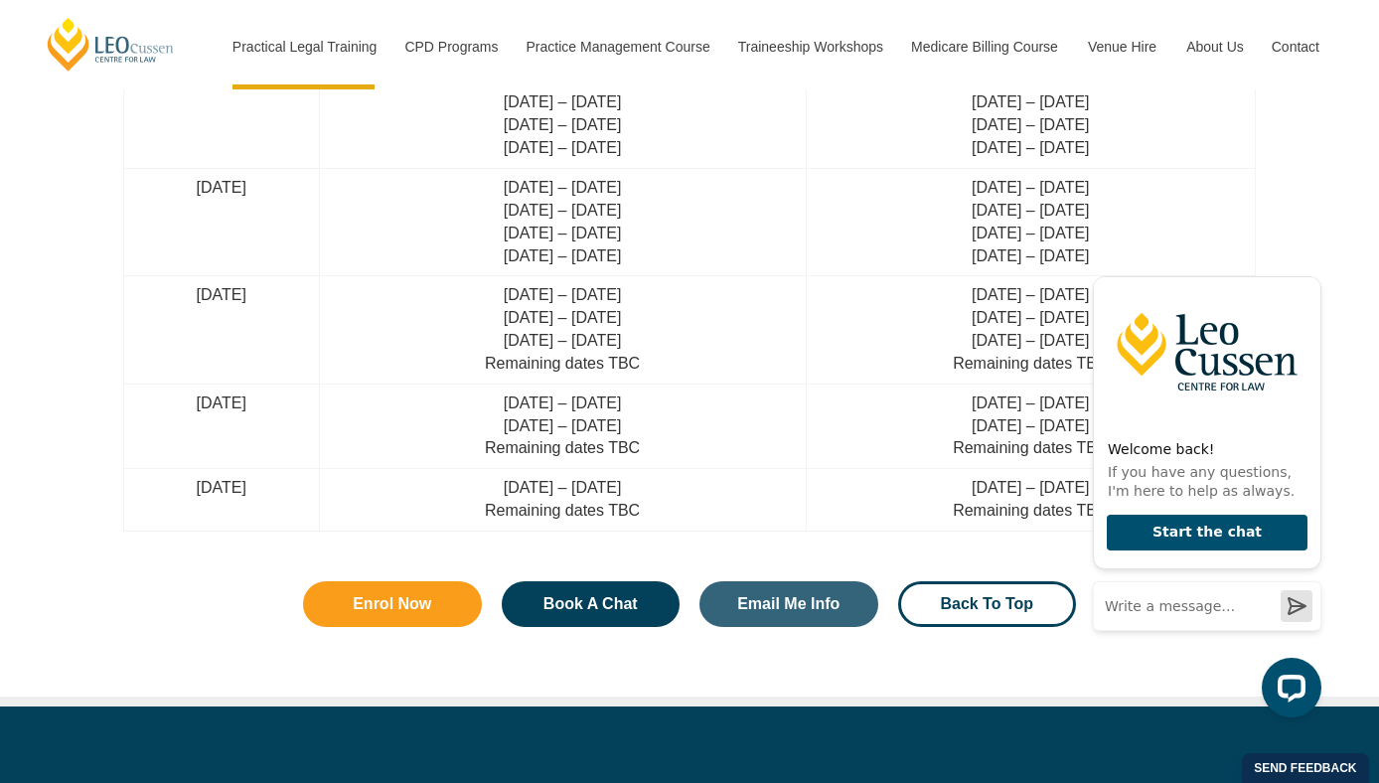
click at [670, 502] on td "[DATE] – [DATE] Remaining dates TBC" at bounding box center [562, 500] width 487 height 63
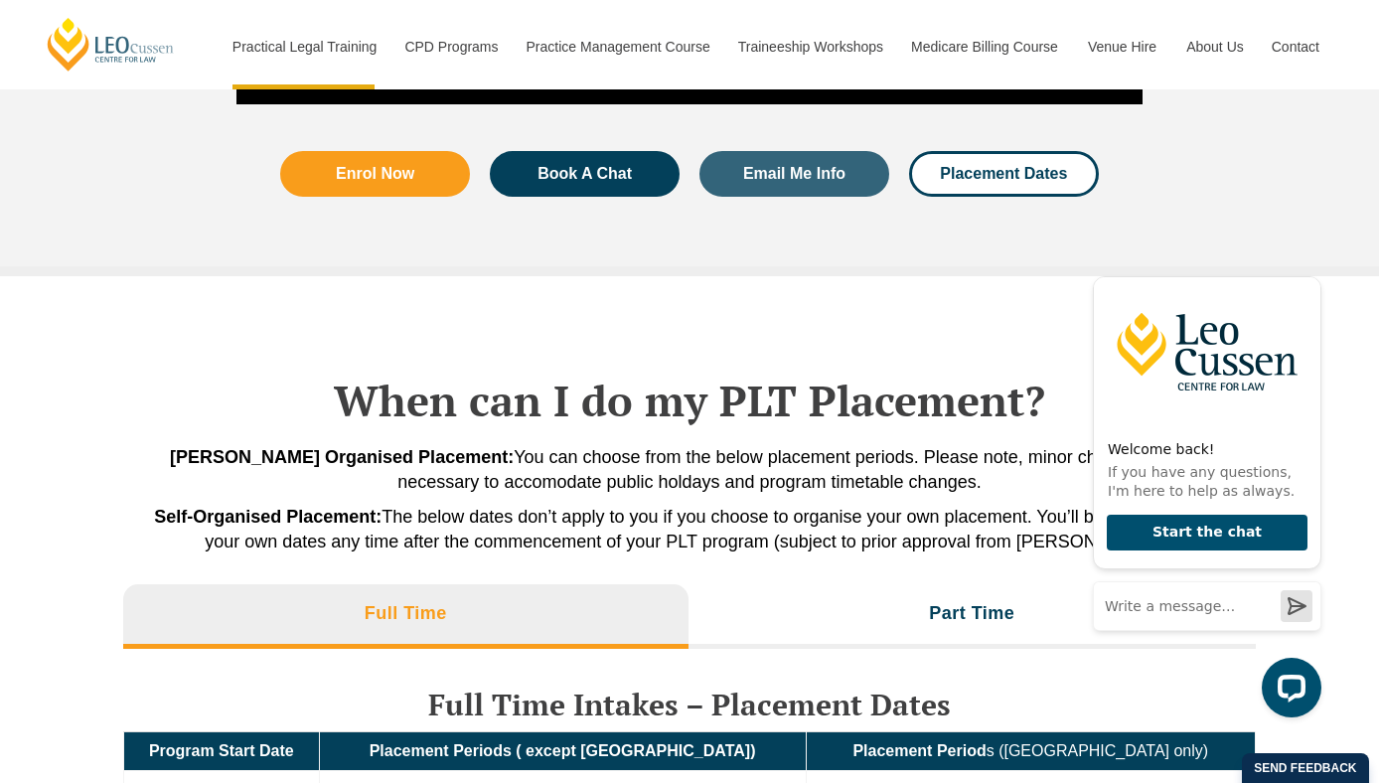
scroll to position [4224, 0]
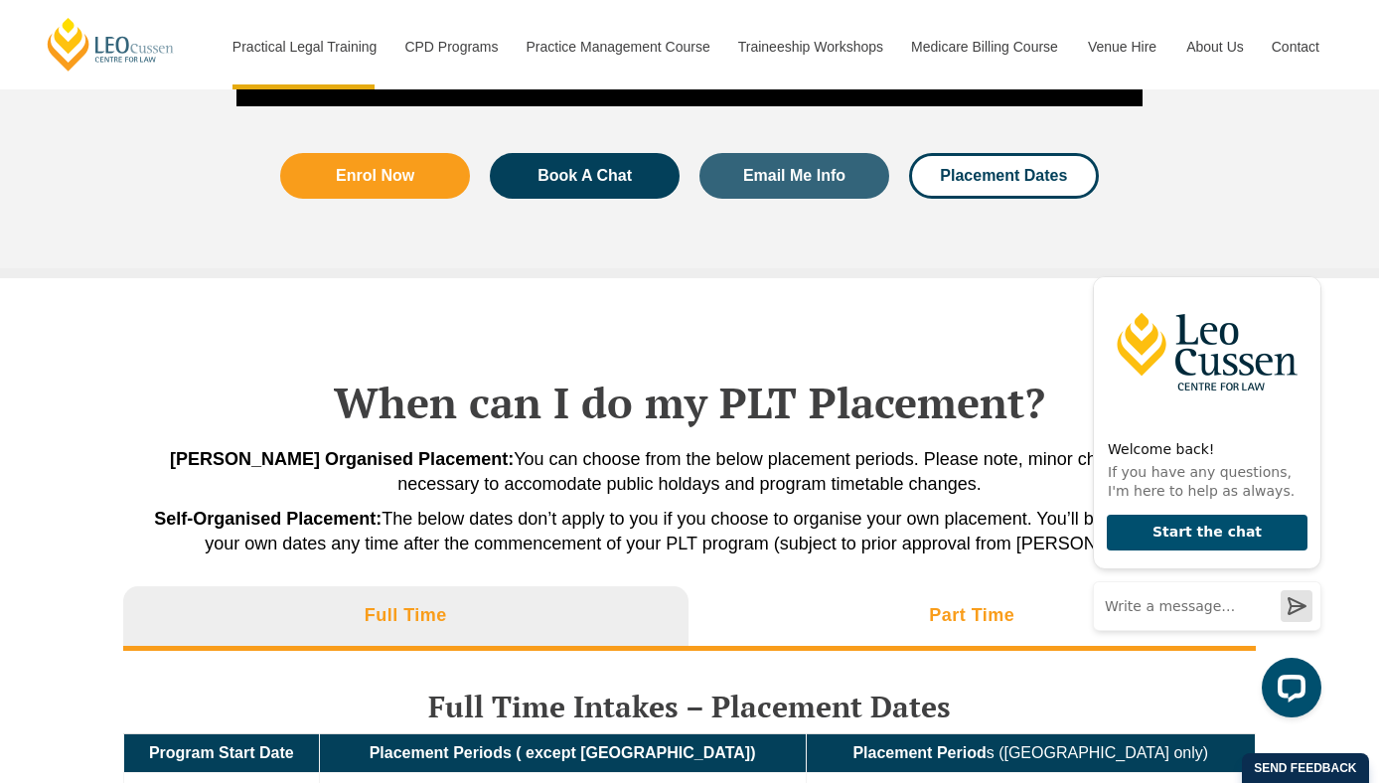
click at [742, 604] on li "Part Time" at bounding box center [972, 618] width 568 height 64
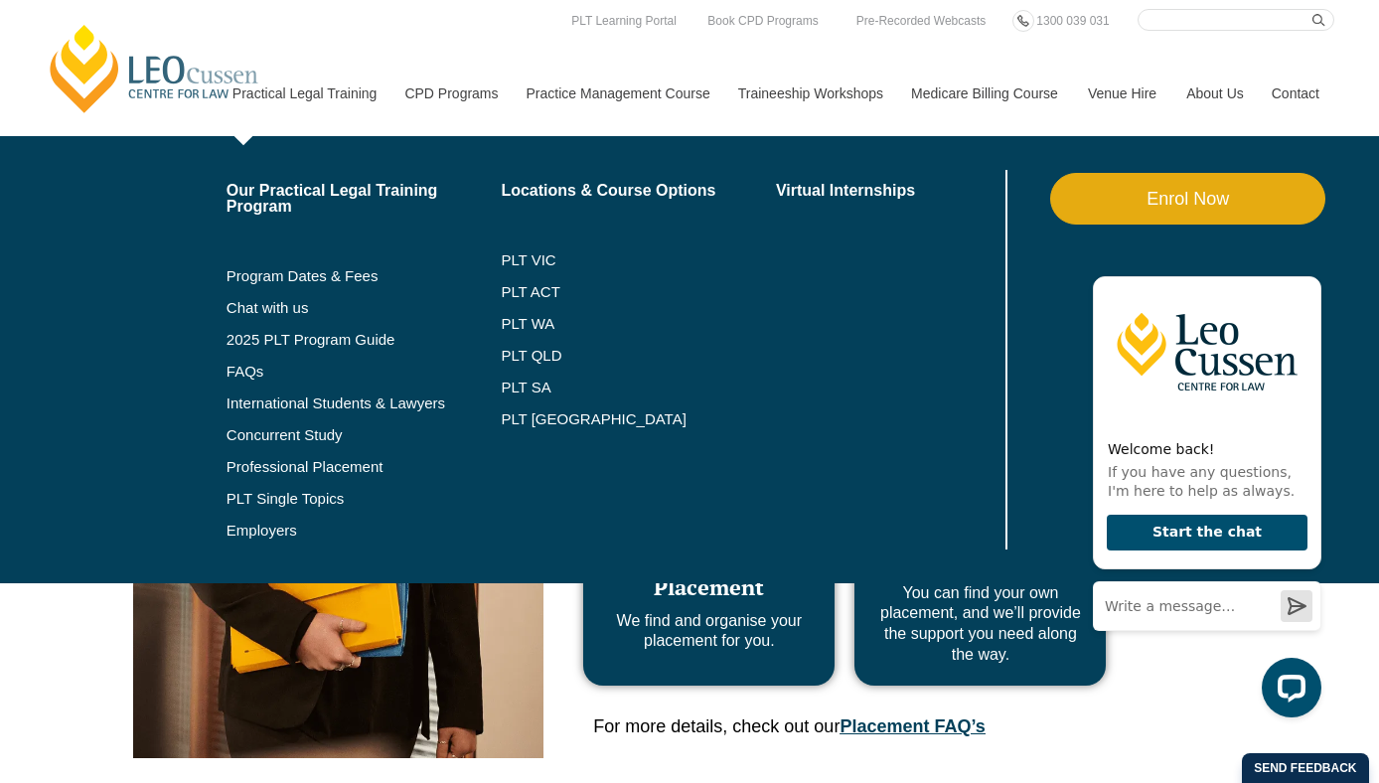
scroll to position [780, 0]
